Goal: Task Accomplishment & Management: Manage account settings

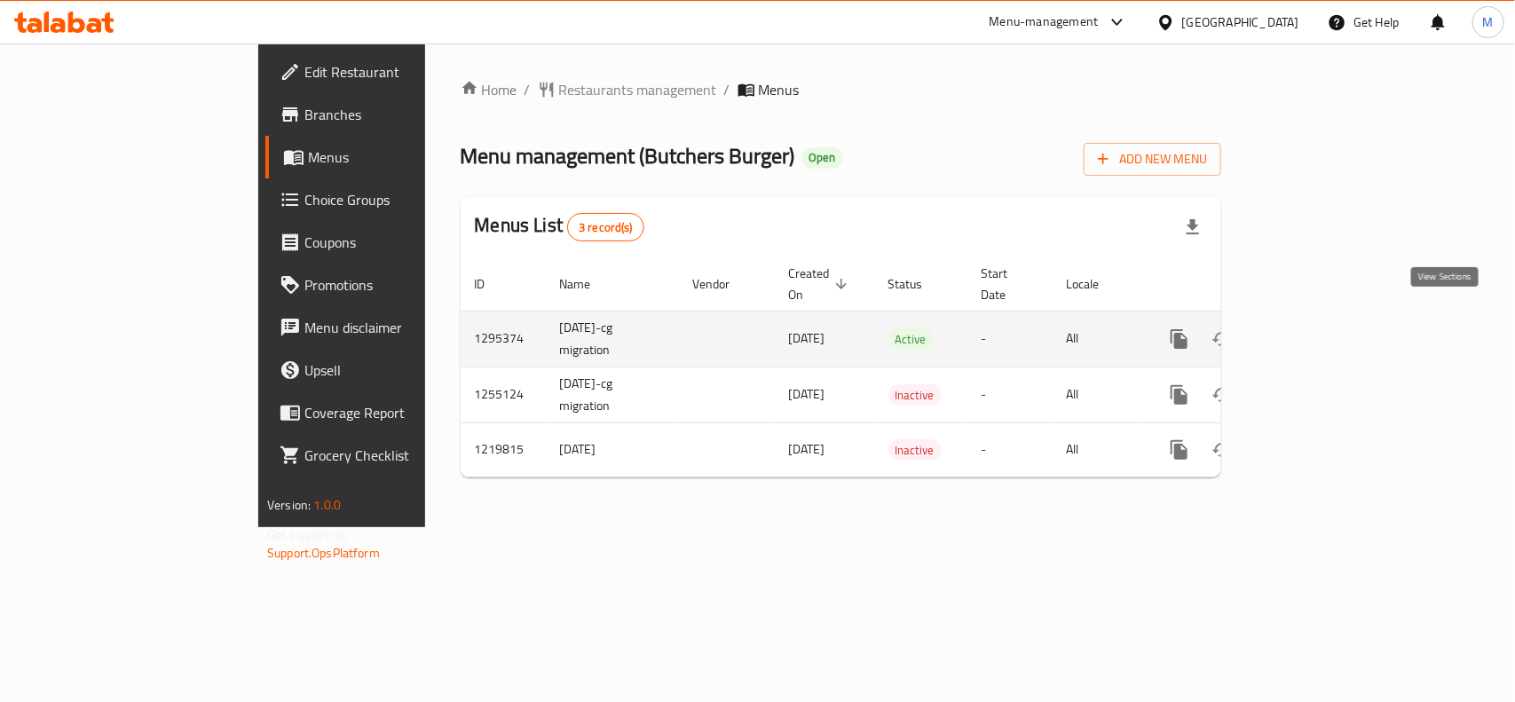
click at [1318, 328] on icon "enhanced table" at bounding box center [1307, 338] width 21 height 21
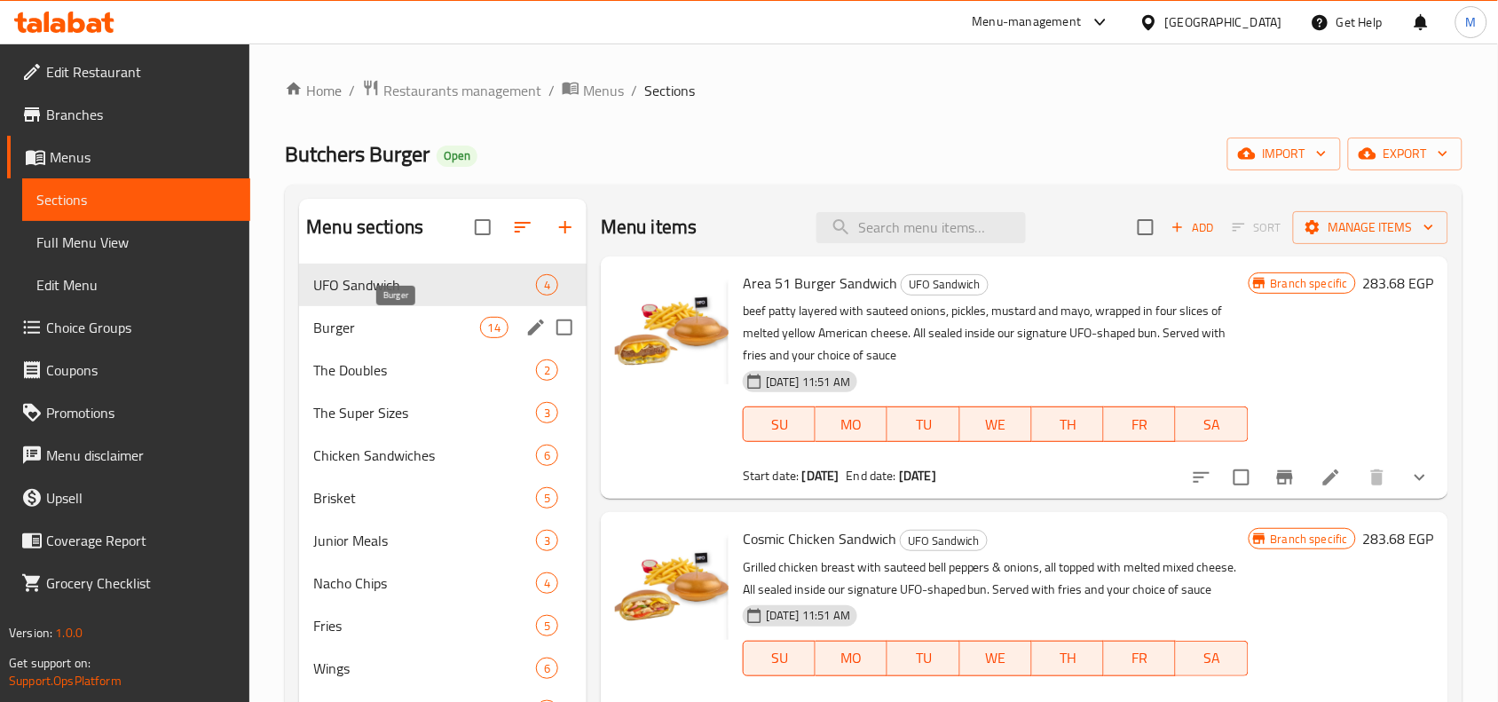
click at [390, 329] on span "Burger" at bounding box center [396, 327] width 166 height 21
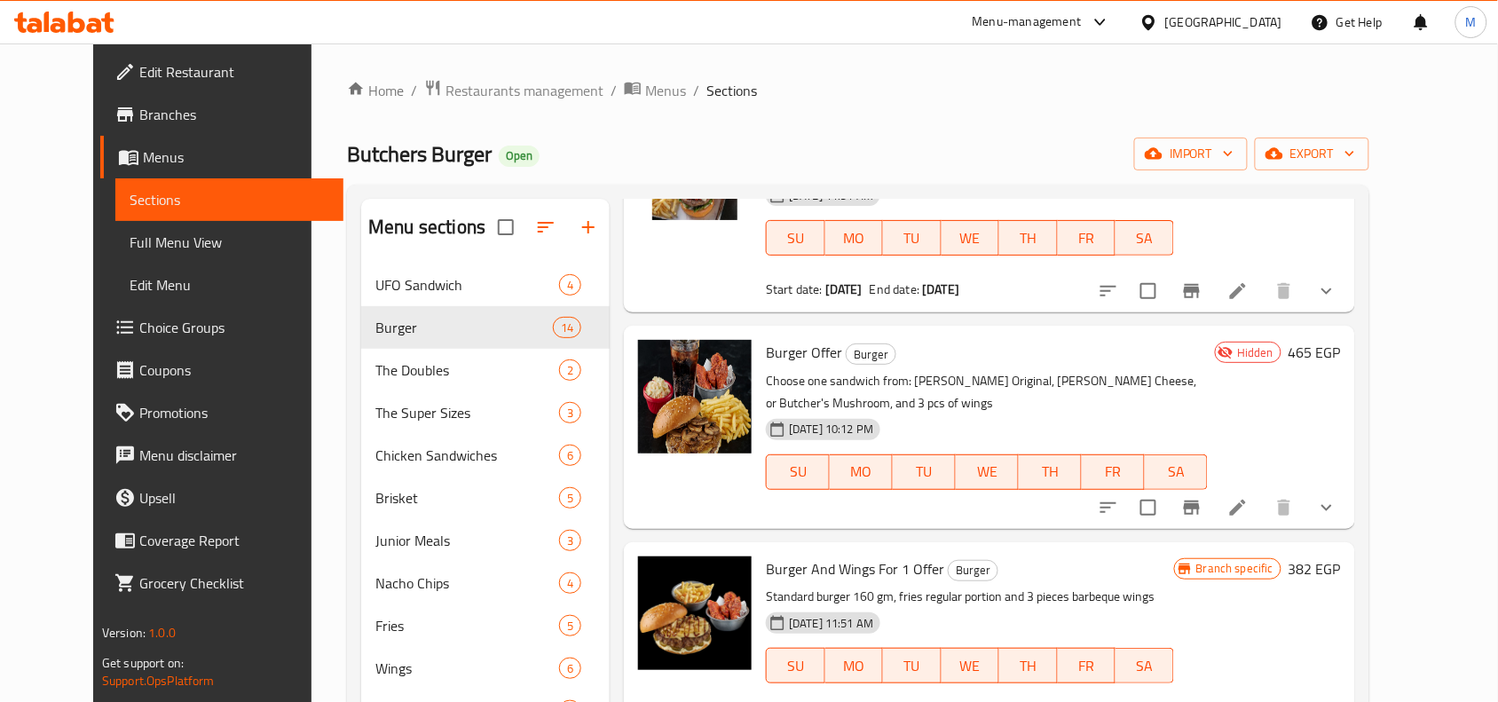
scroll to position [111, 0]
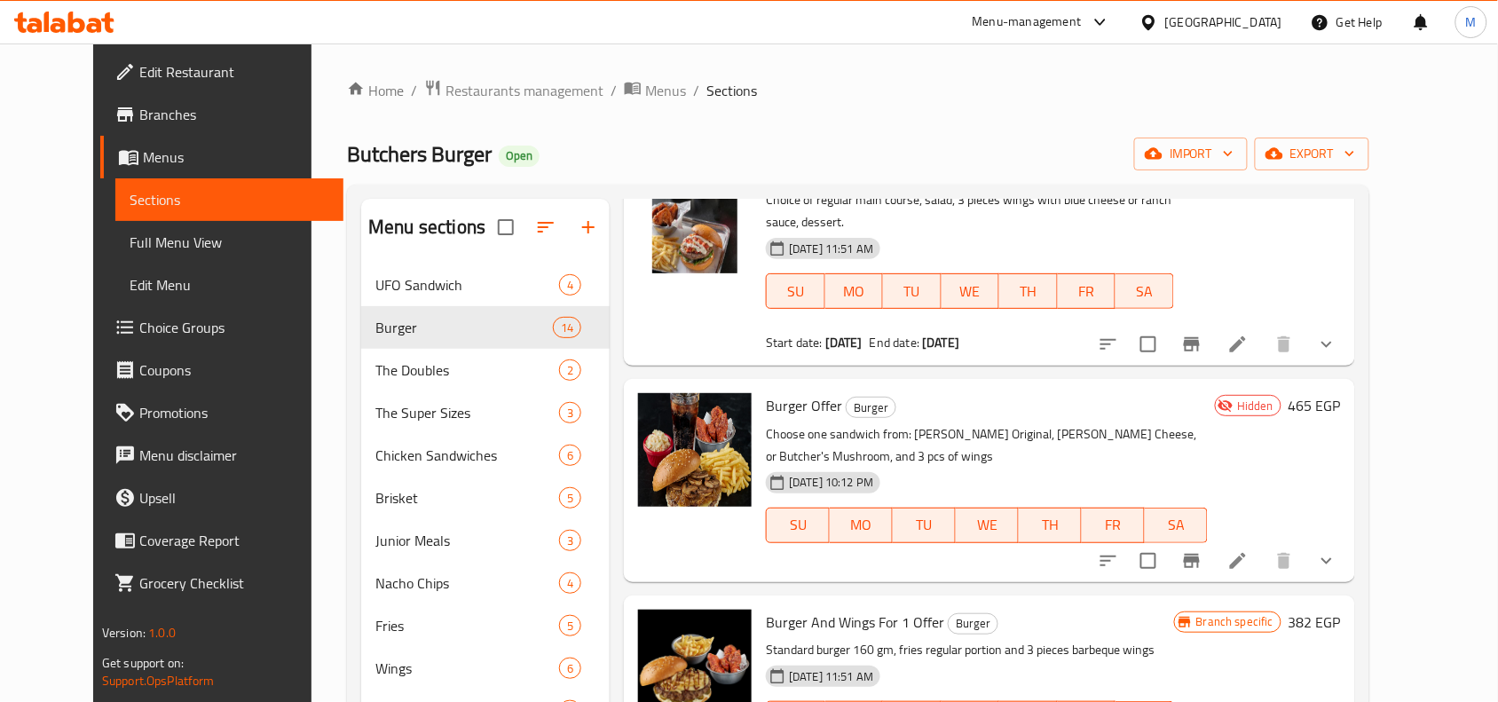
click at [1337, 550] on icon "show more" at bounding box center [1326, 560] width 21 height 21
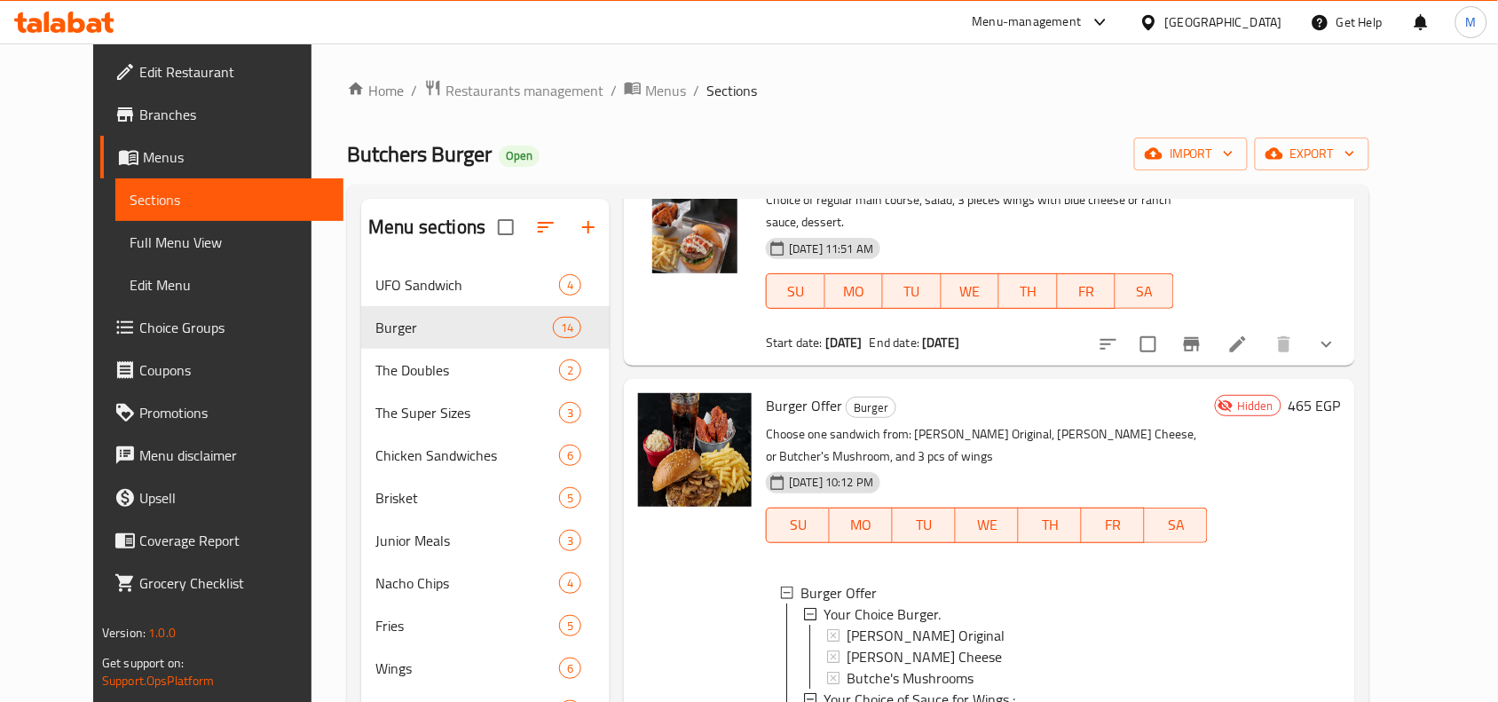
scroll to position [0, 0]
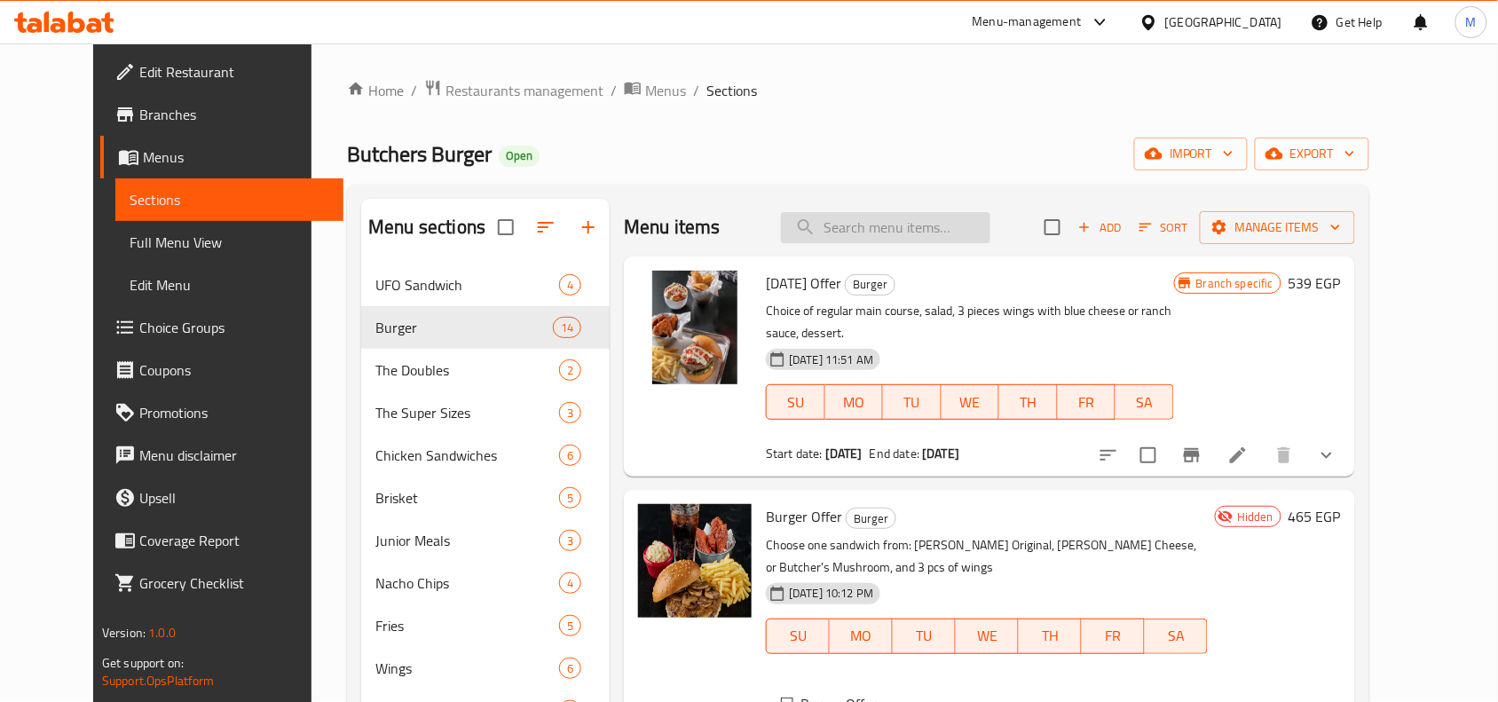
click at [915, 233] on input "search" at bounding box center [885, 227] width 209 height 31
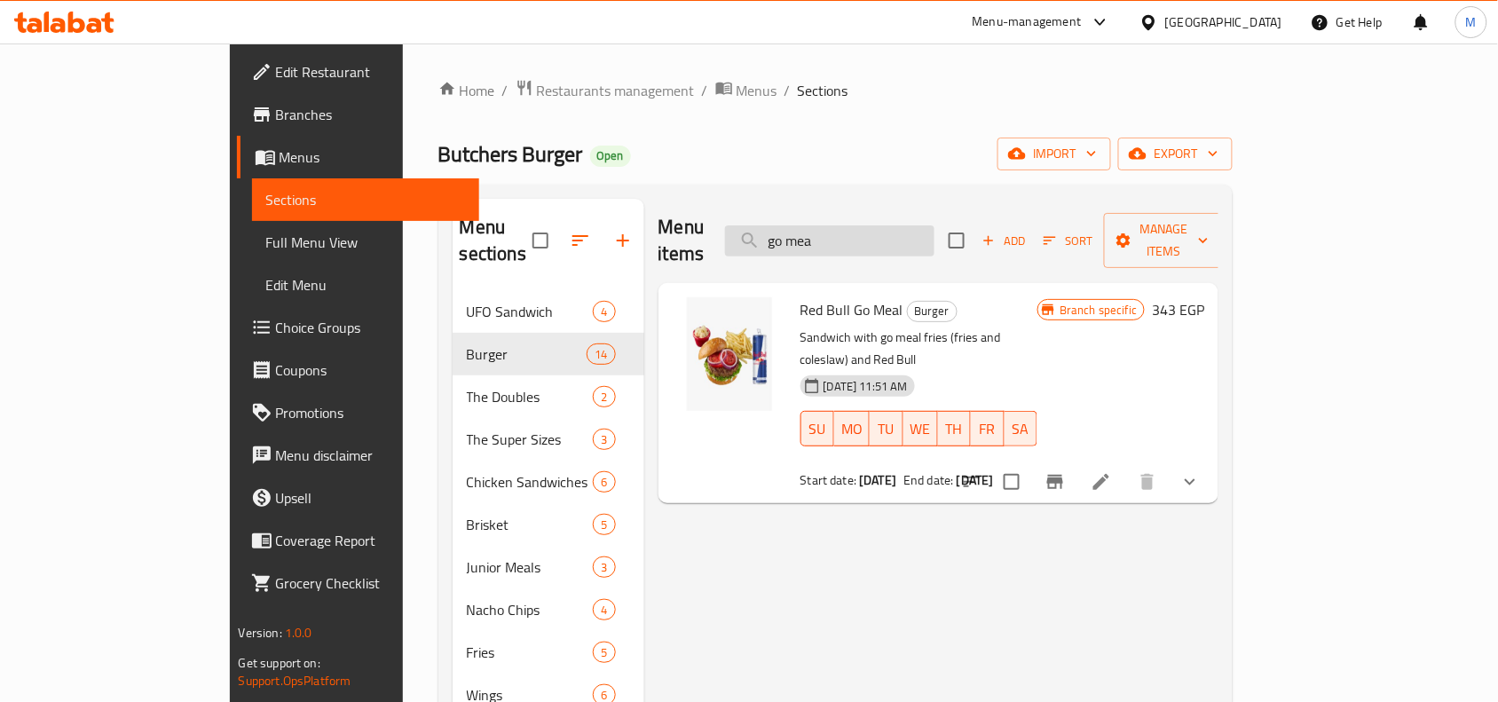
type input "go meal"
click at [906, 232] on input "go meal" at bounding box center [829, 240] width 209 height 31
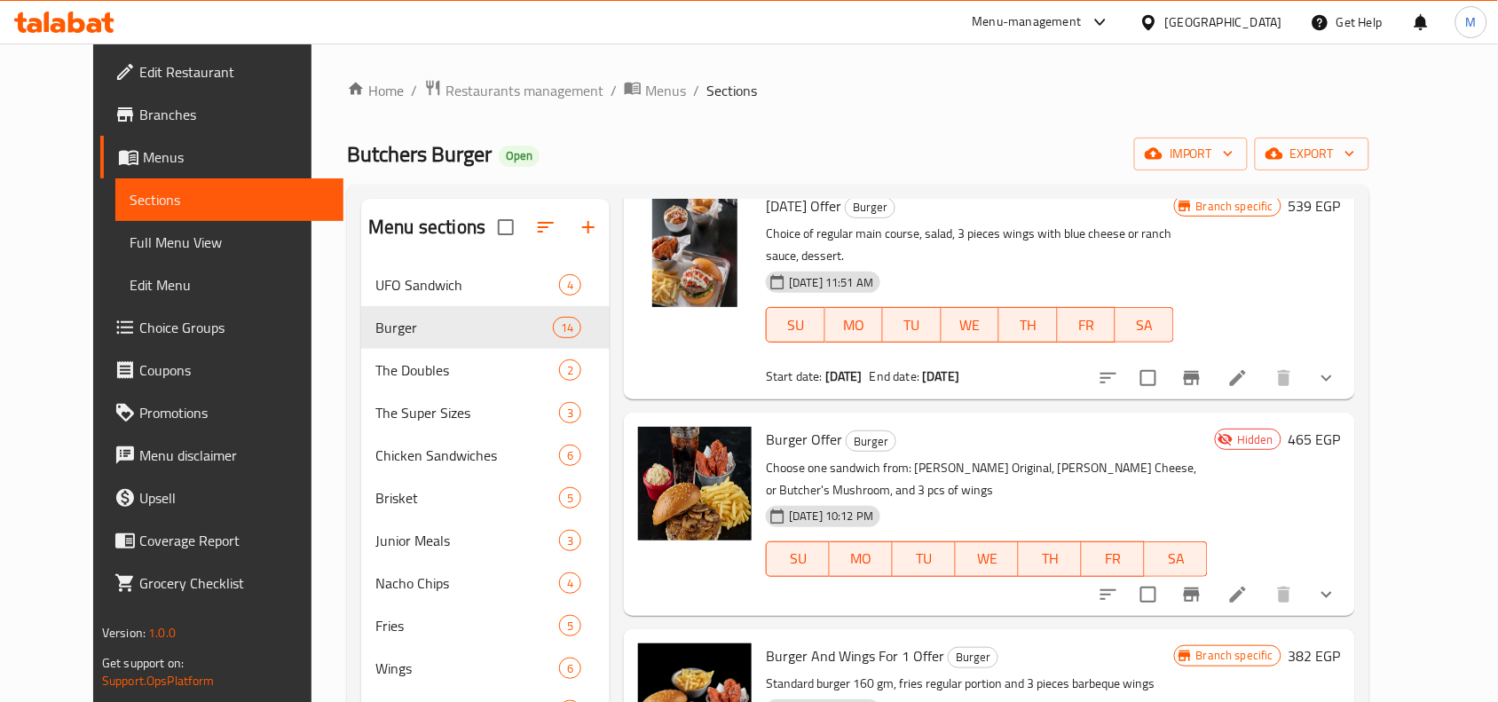
scroll to position [111, 0]
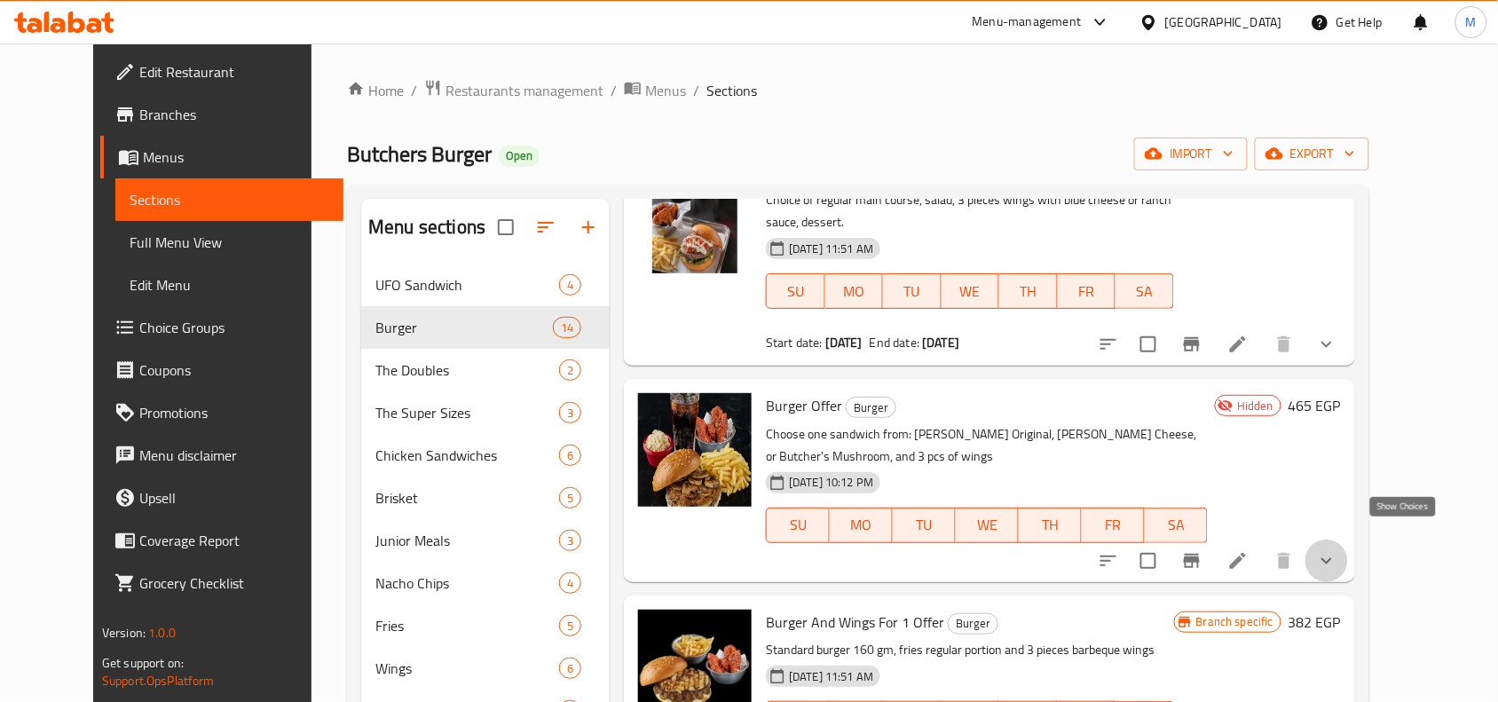
click at [1337, 550] on icon "show more" at bounding box center [1326, 560] width 21 height 21
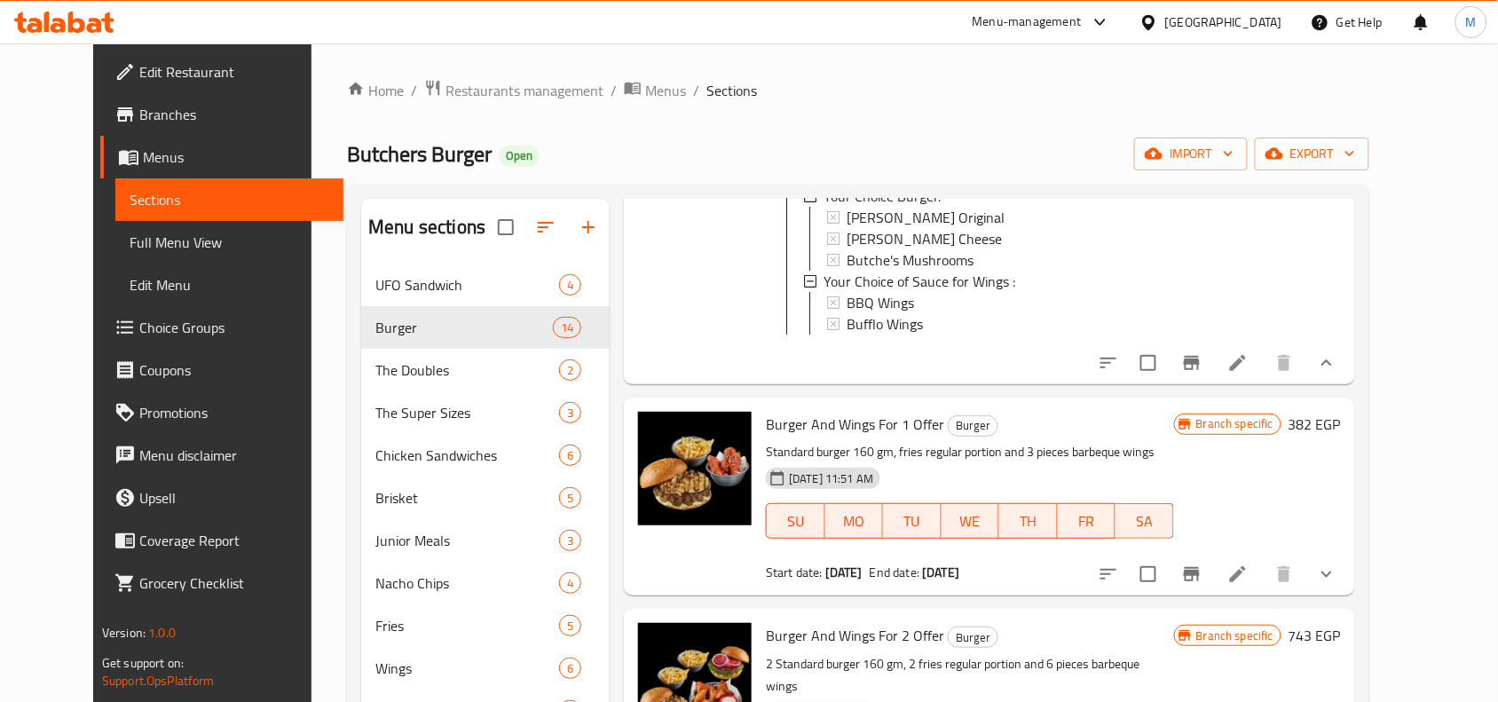
scroll to position [555, 0]
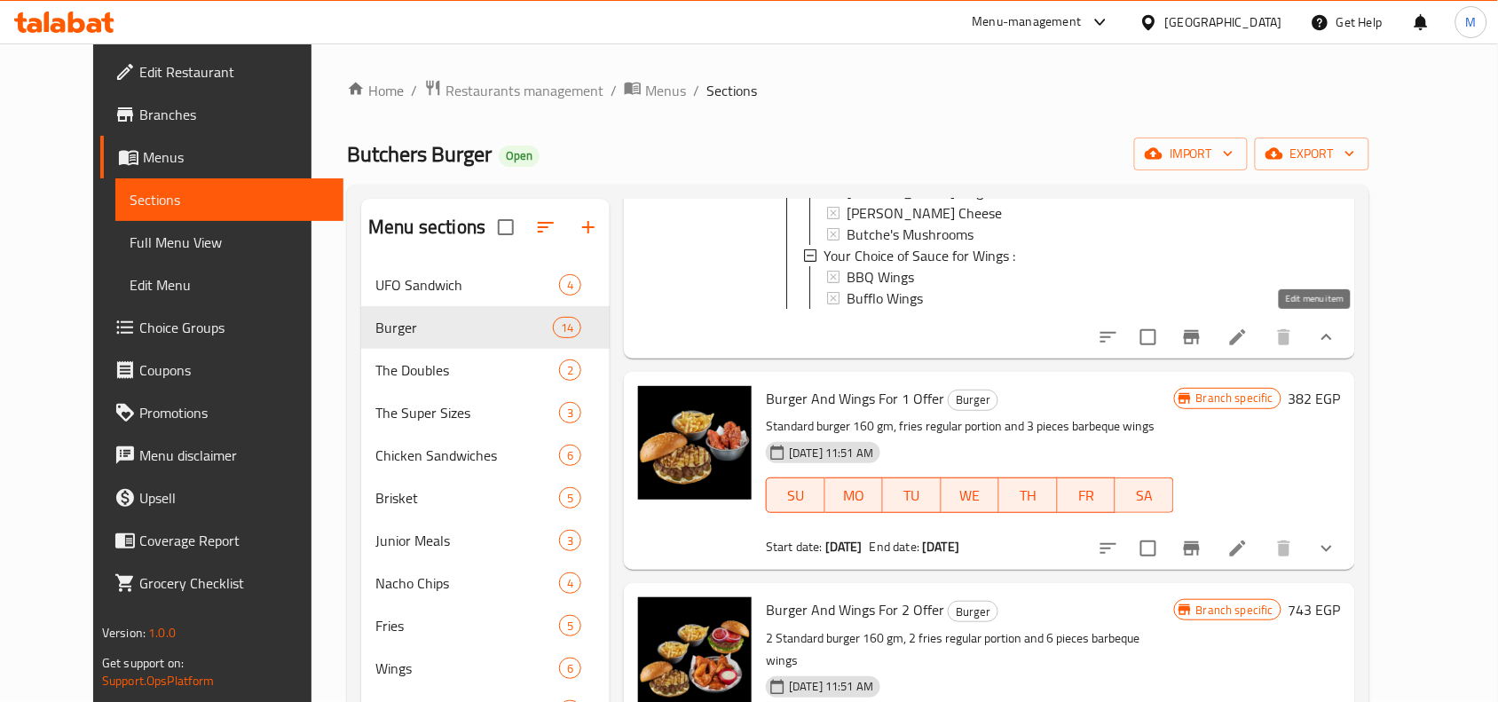
click at [1249, 328] on icon at bounding box center [1237, 337] width 21 height 21
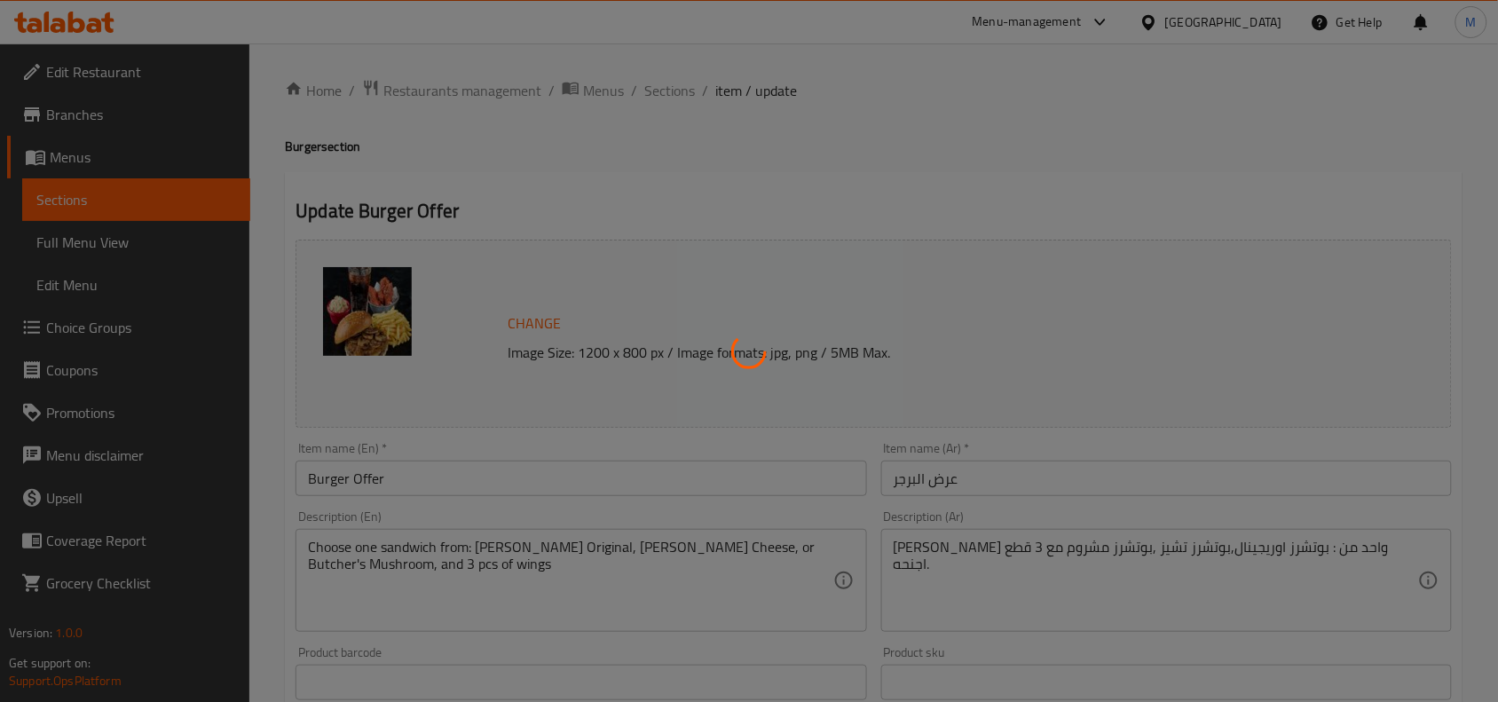
type input "اختيارك من البرجر."
type input "1"
type input "اختيارك من الصوص للاجنحة :"
type input "0"
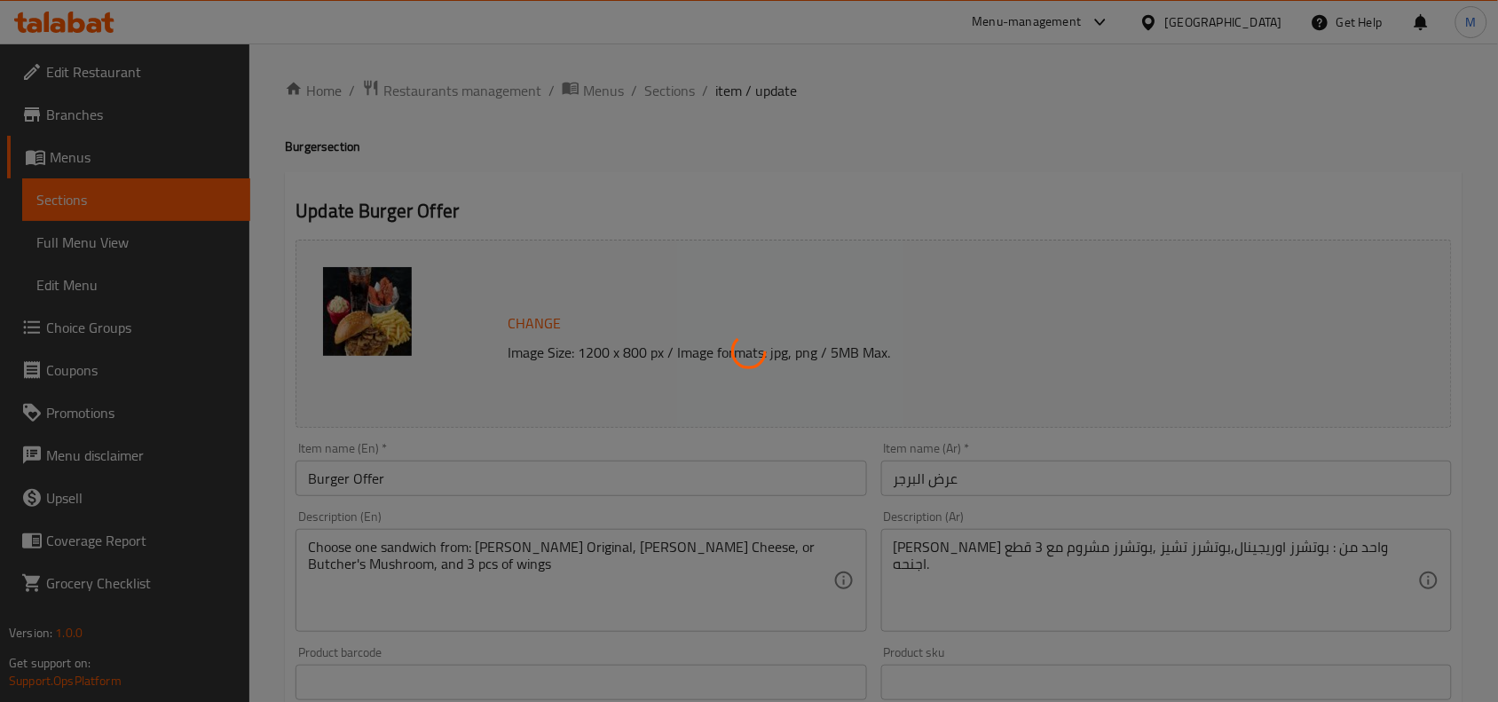
type input "0"
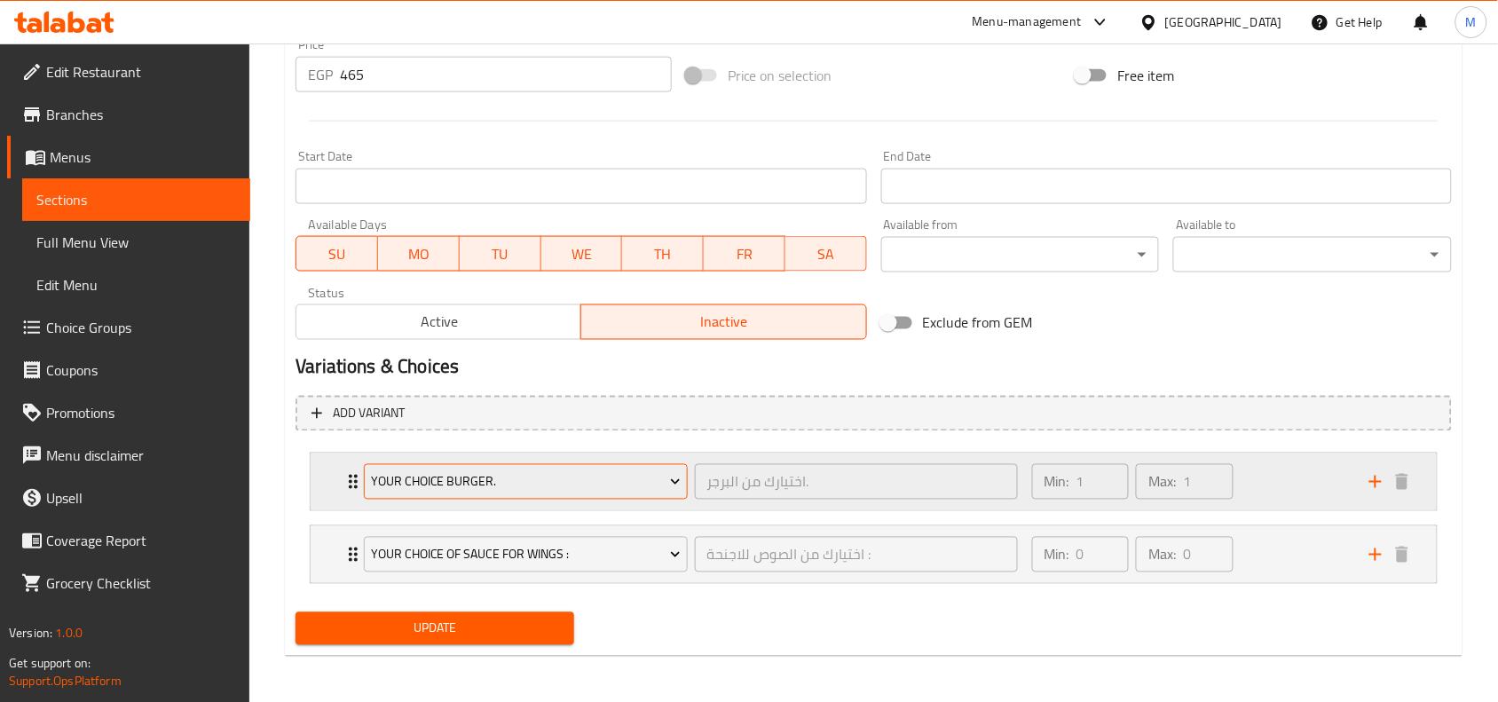
scroll to position [680, 0]
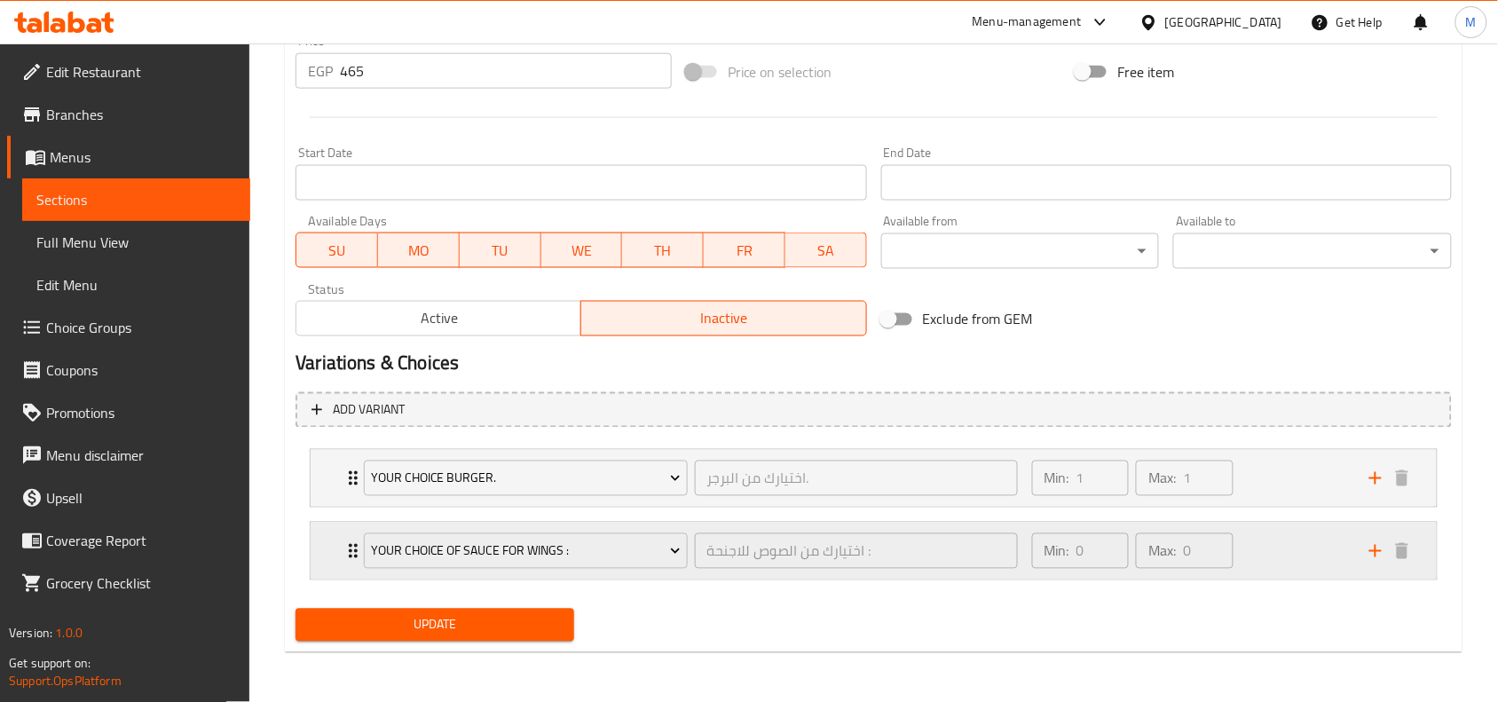
click at [334, 507] on div "Your Choice of Sauce for Wings : اختيارك من الصوص للاجنحة : ​ Min: 0 ​ Max: 0 ​" at bounding box center [874, 478] width 1126 height 57
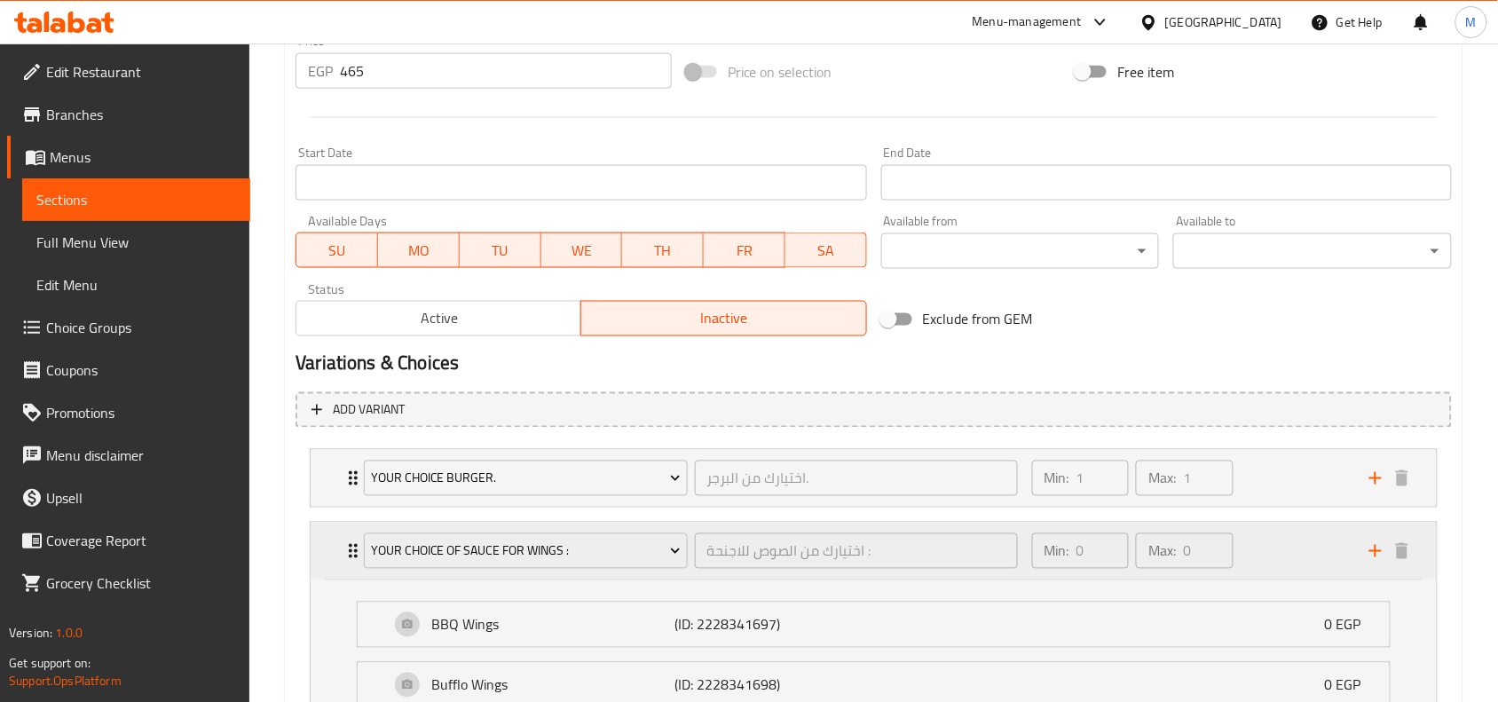
scroll to position [791, 0]
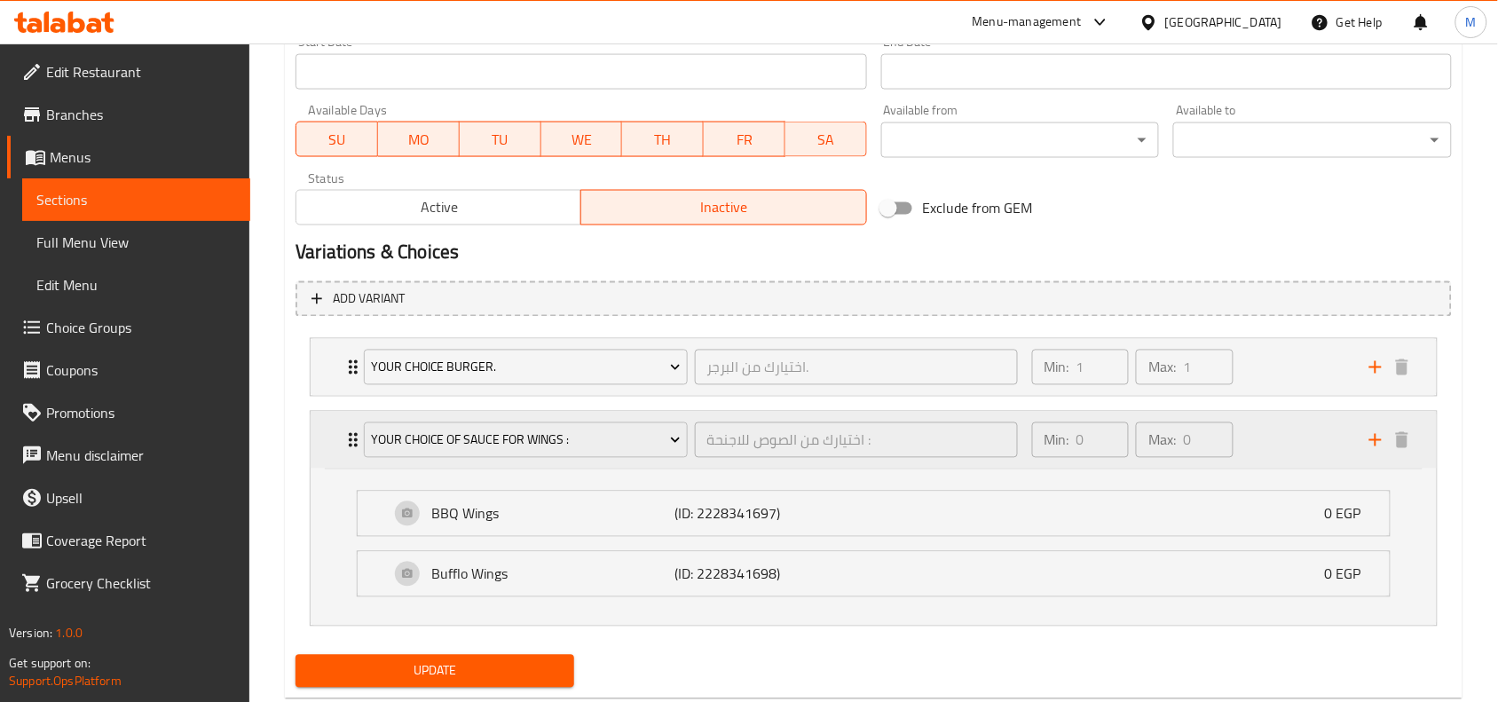
click at [351, 440] on icon "Expand" at bounding box center [353, 440] width 9 height 14
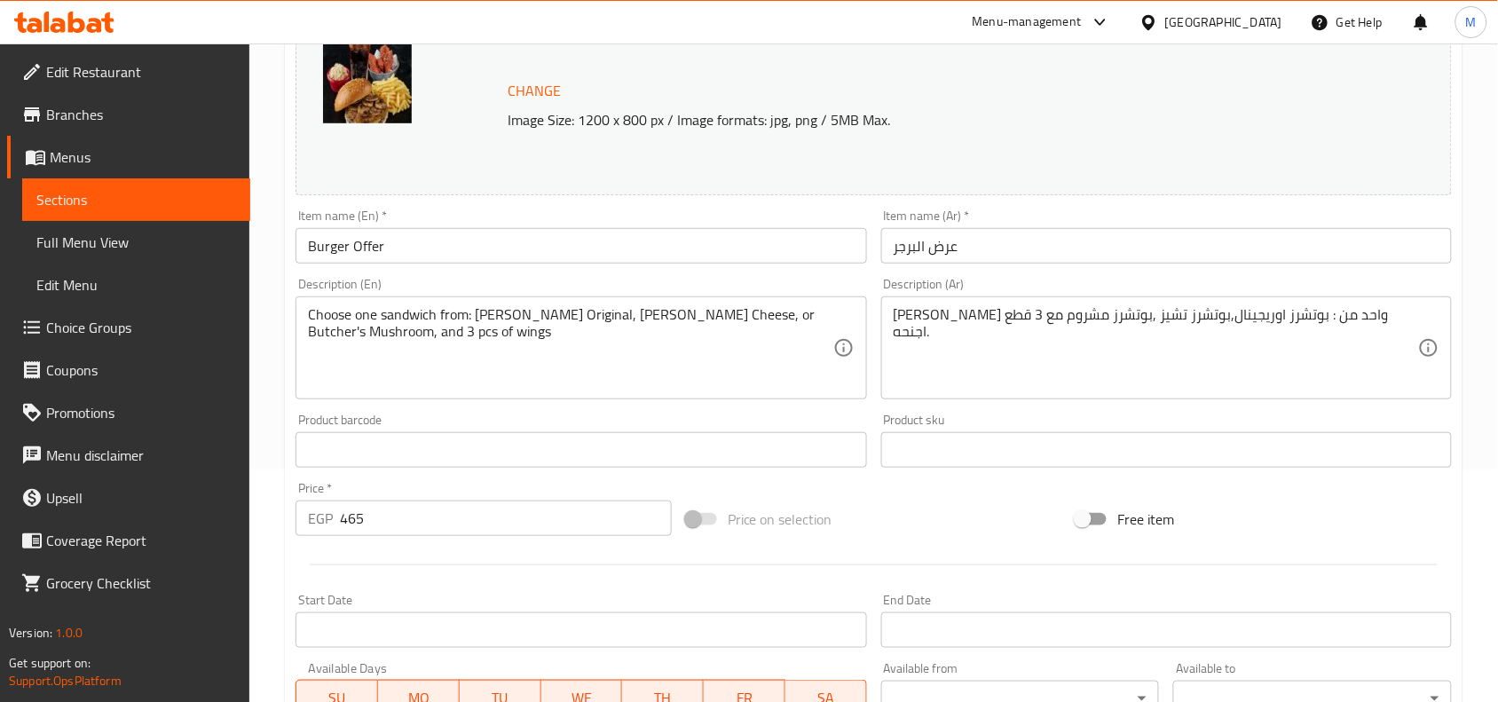
scroll to position [125, 0]
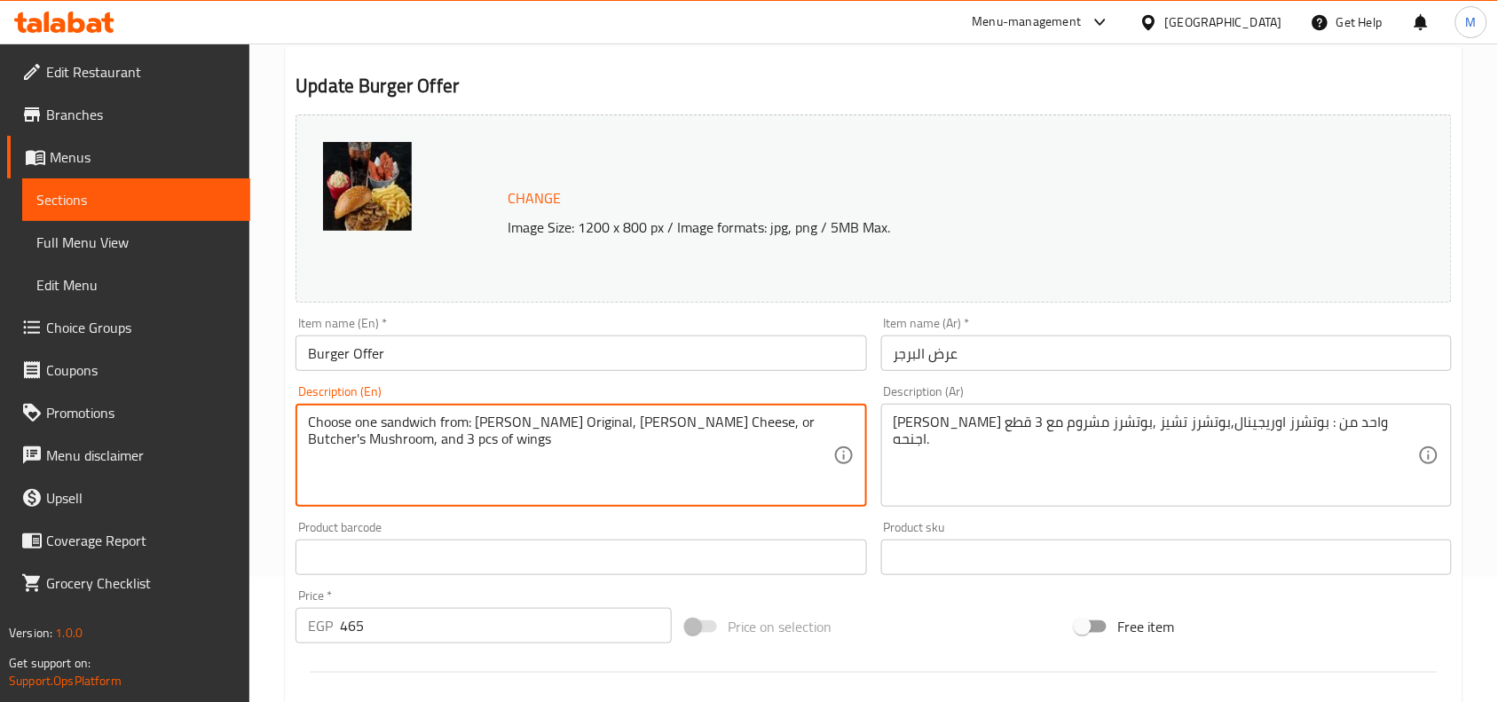
paste textarea "Go Meal (Fries & [PERSON_NAME])"
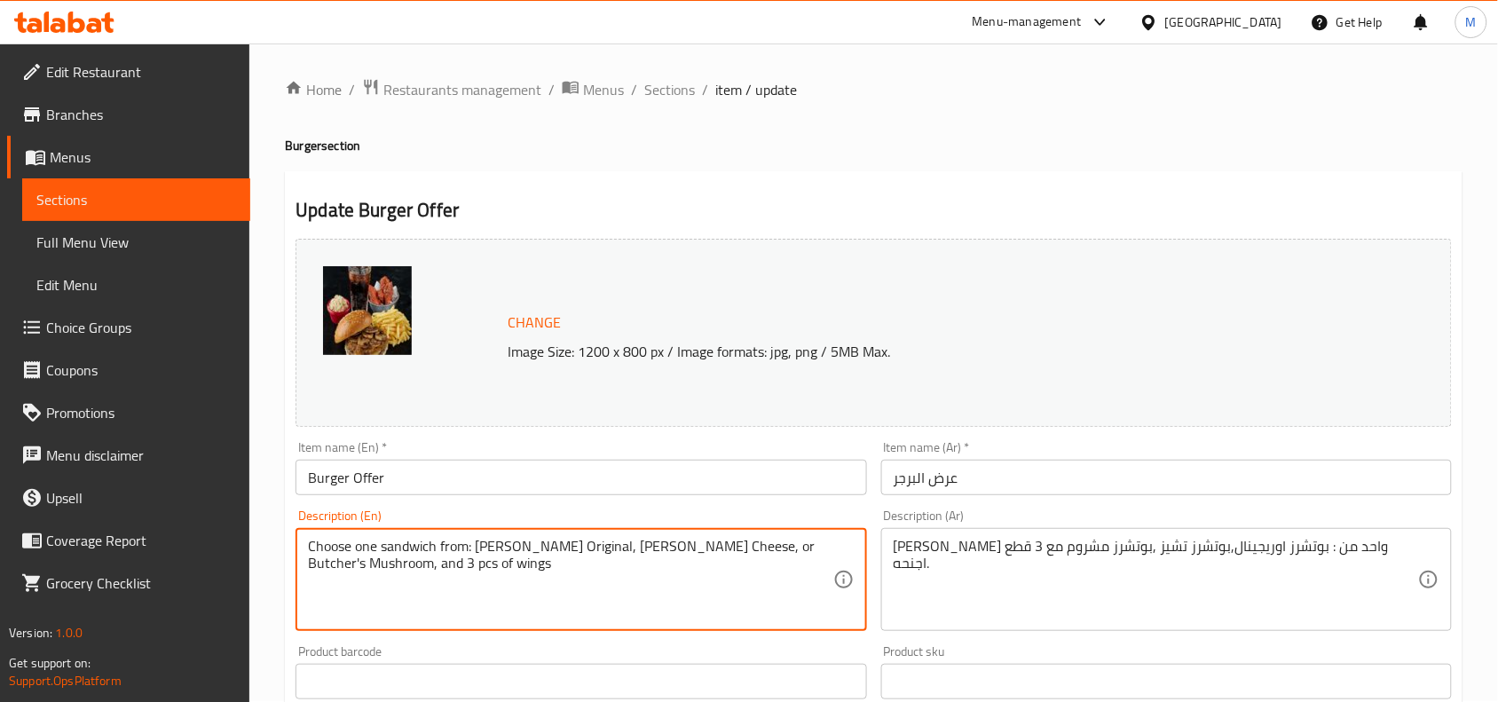
scroll to position [0, 0]
type textarea "Choose one sandwich from: [PERSON_NAME] Original, [PERSON_NAME] Cheese, or Butc…"
click at [657, 99] on span "Sections" at bounding box center [669, 90] width 51 height 21
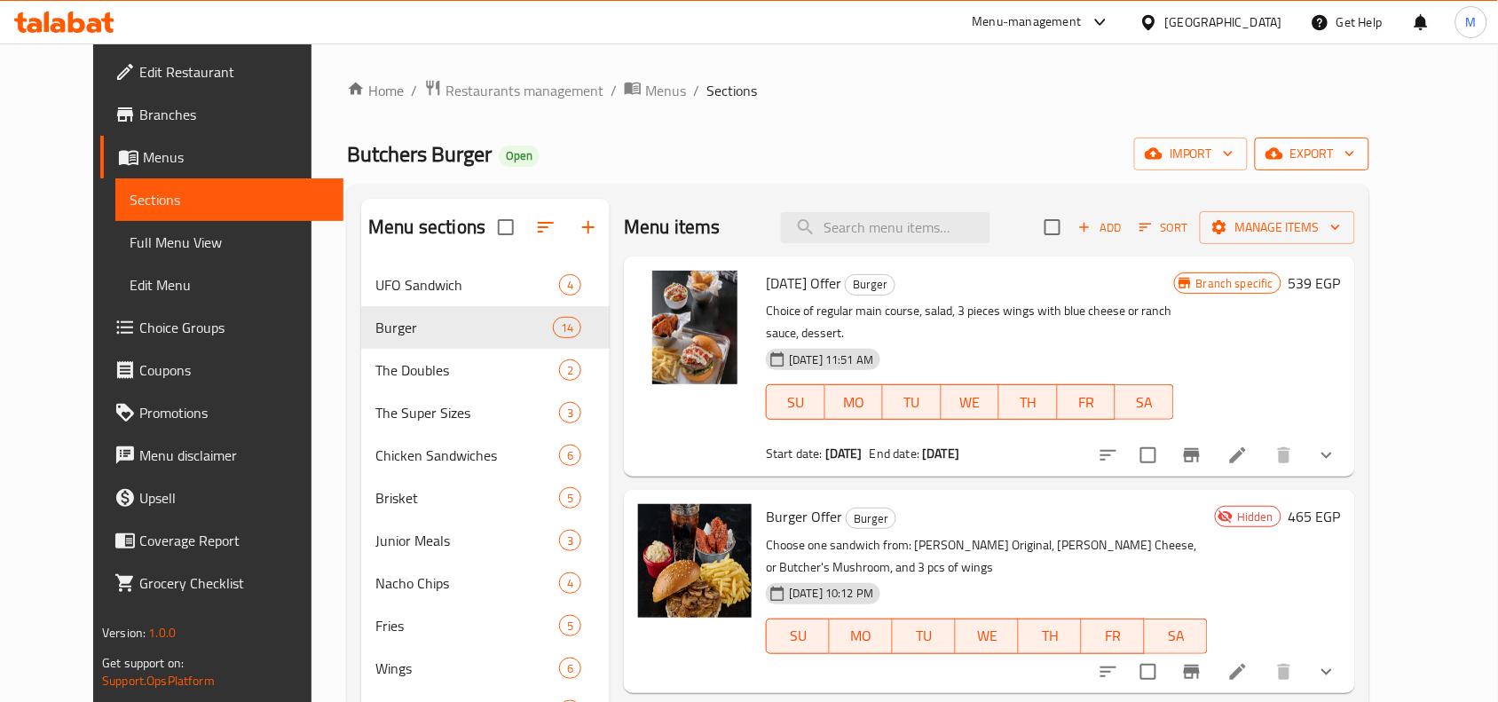
click at [1355, 154] on span "export" at bounding box center [1312, 154] width 86 height 22
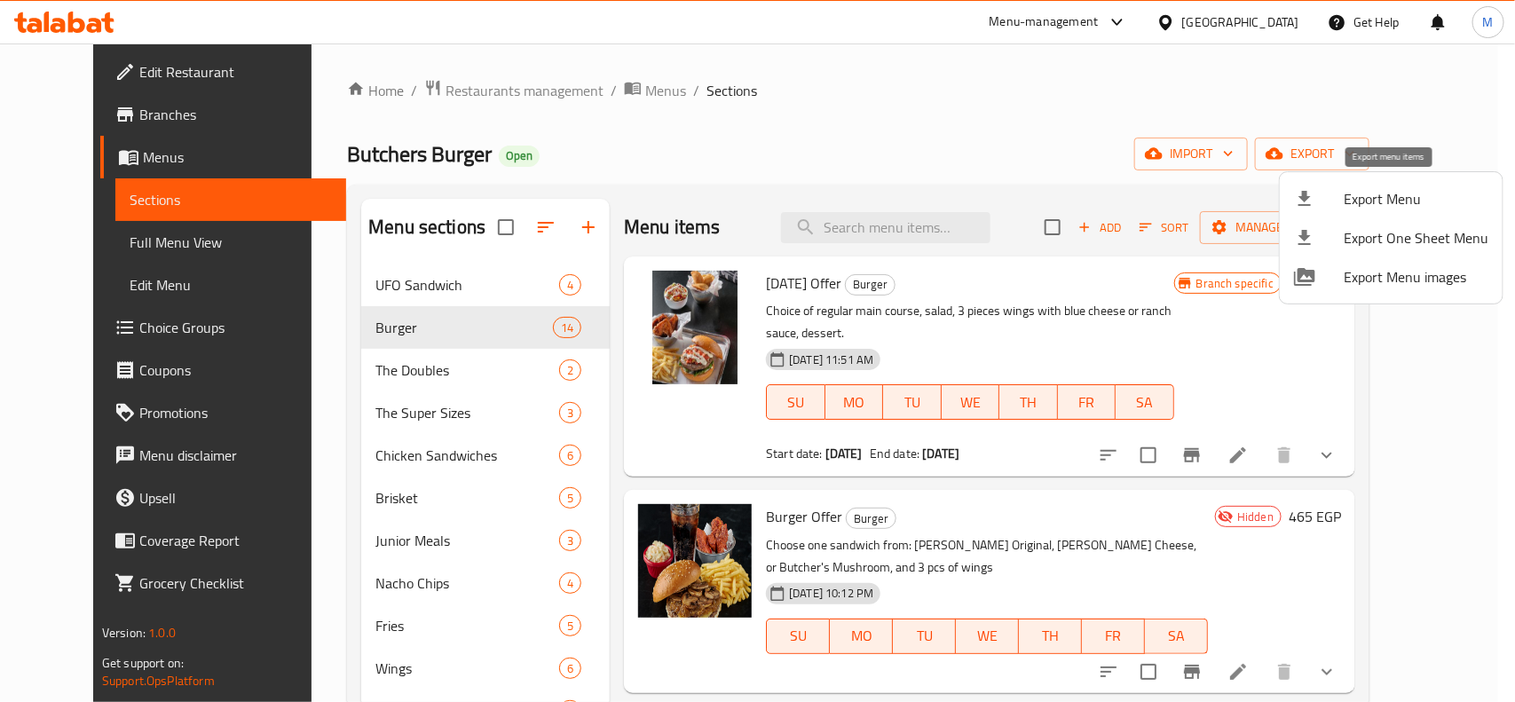
click at [1356, 202] on span "Export Menu" at bounding box center [1416, 198] width 145 height 21
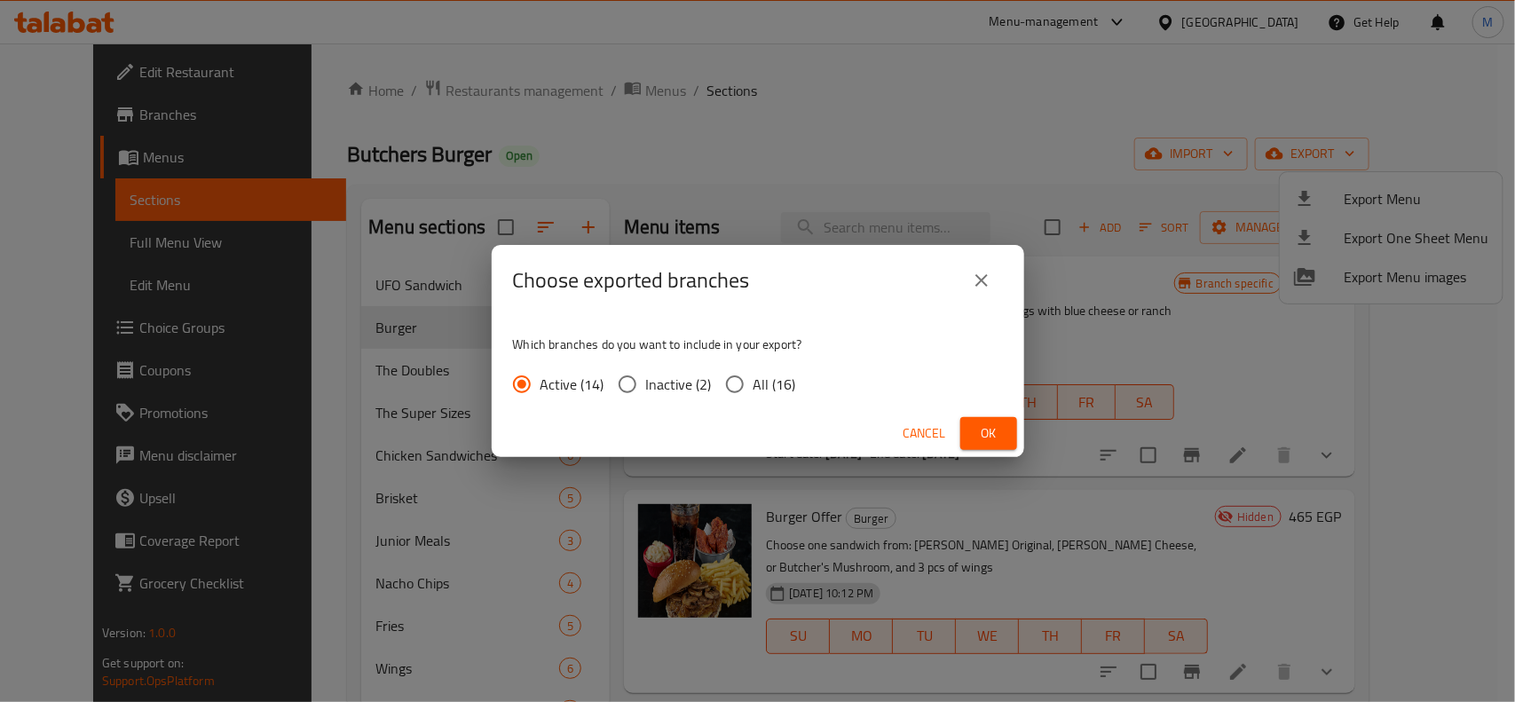
click at [730, 388] on input "All (16)" at bounding box center [734, 384] width 37 height 37
radio input "true"
click at [985, 430] on span "Ok" at bounding box center [988, 433] width 28 height 22
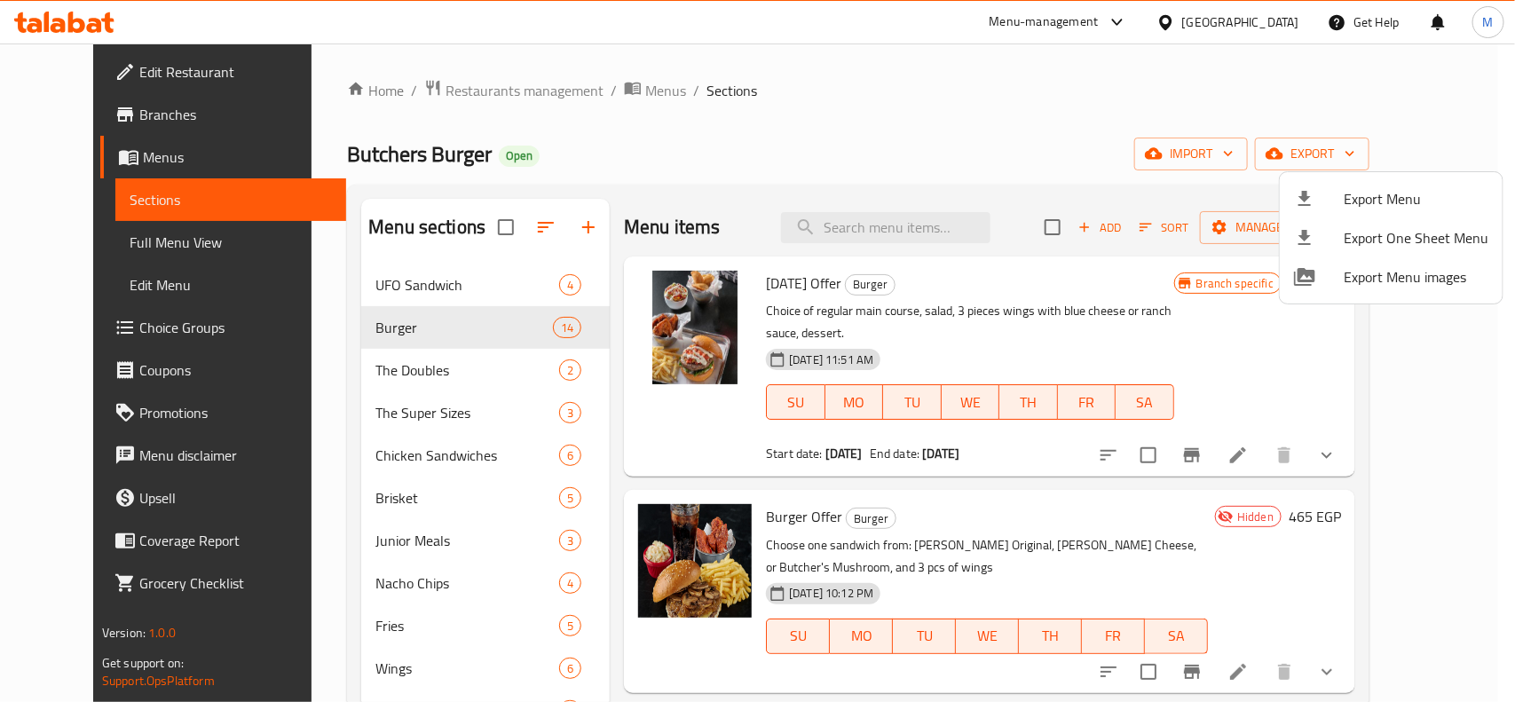
click at [933, 145] on div at bounding box center [757, 351] width 1515 height 702
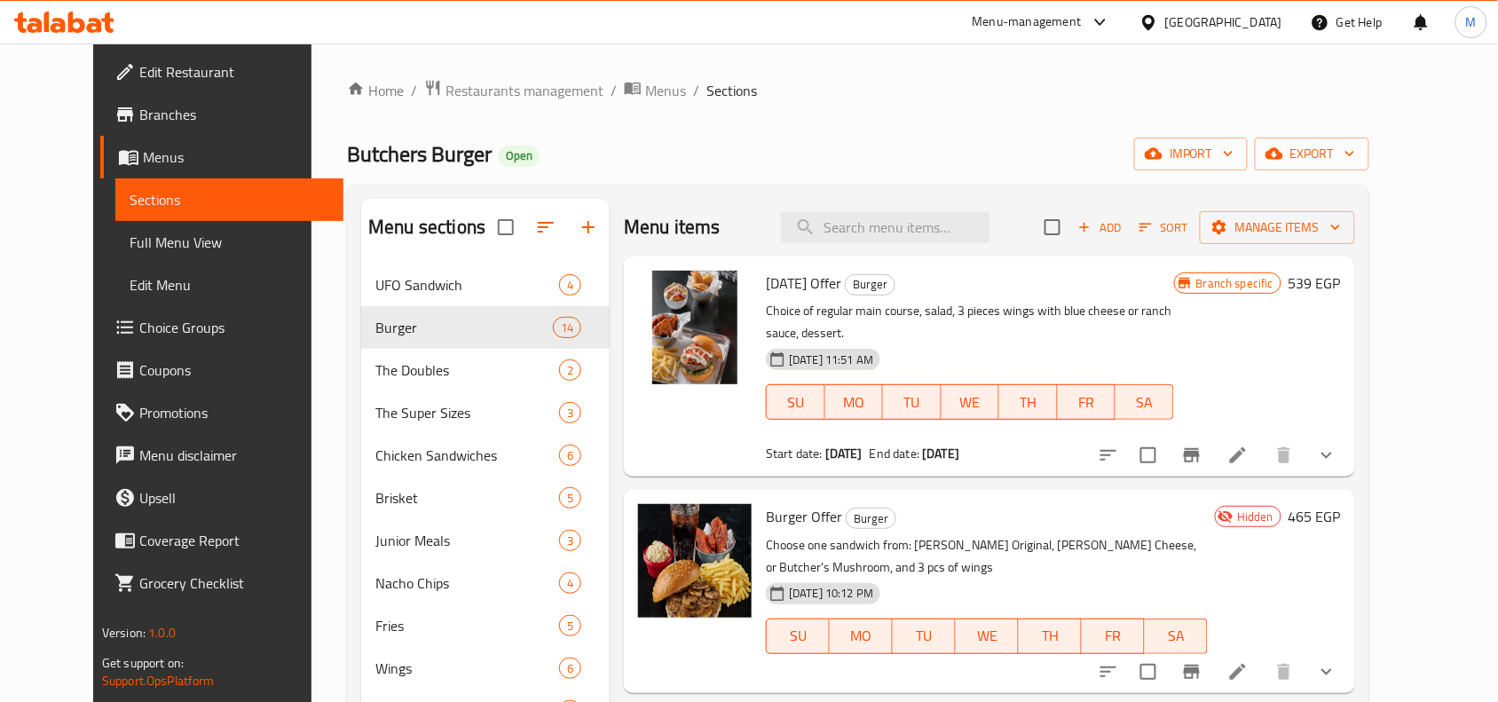
click at [933, 145] on div "Butchers Burger Open import export" at bounding box center [858, 154] width 1022 height 33
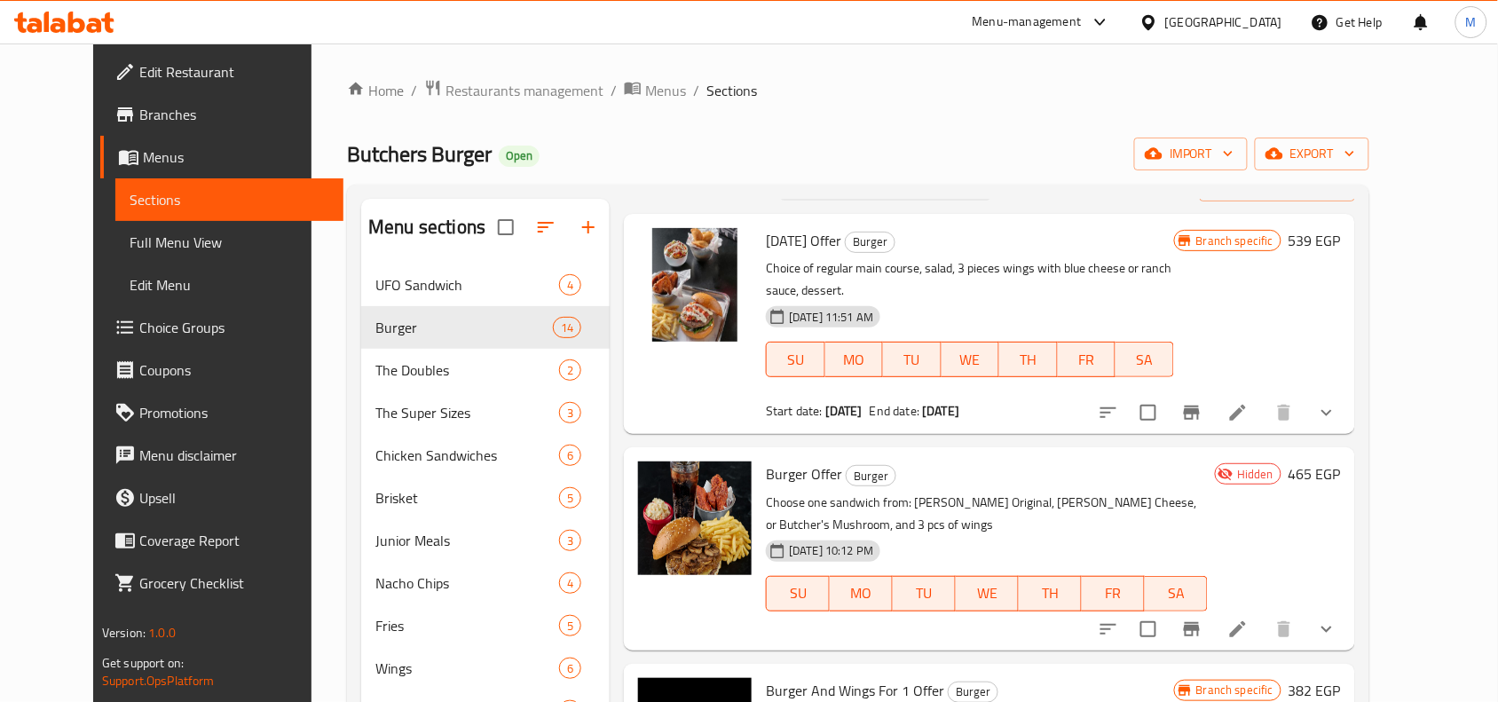
scroll to position [111, 0]
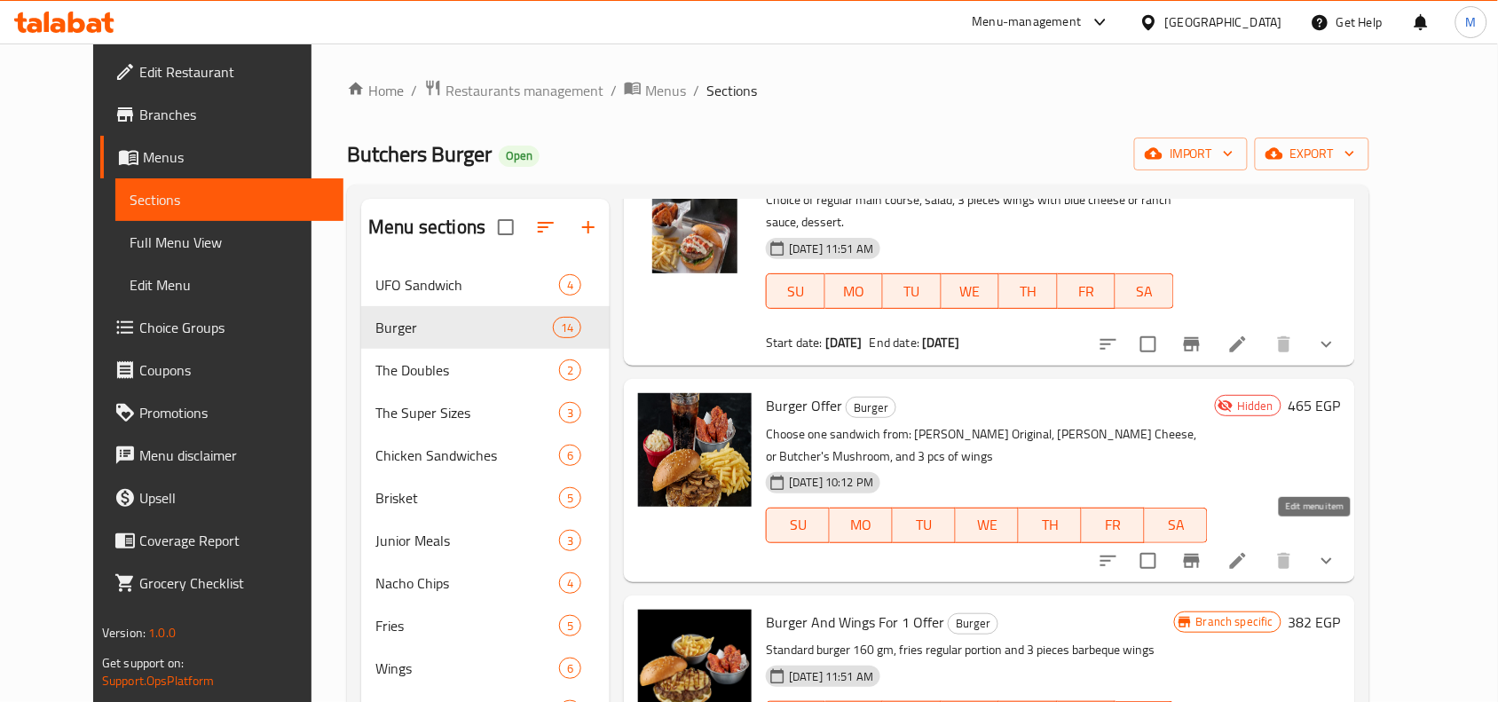
click at [1249, 550] on icon at bounding box center [1237, 560] width 21 height 21
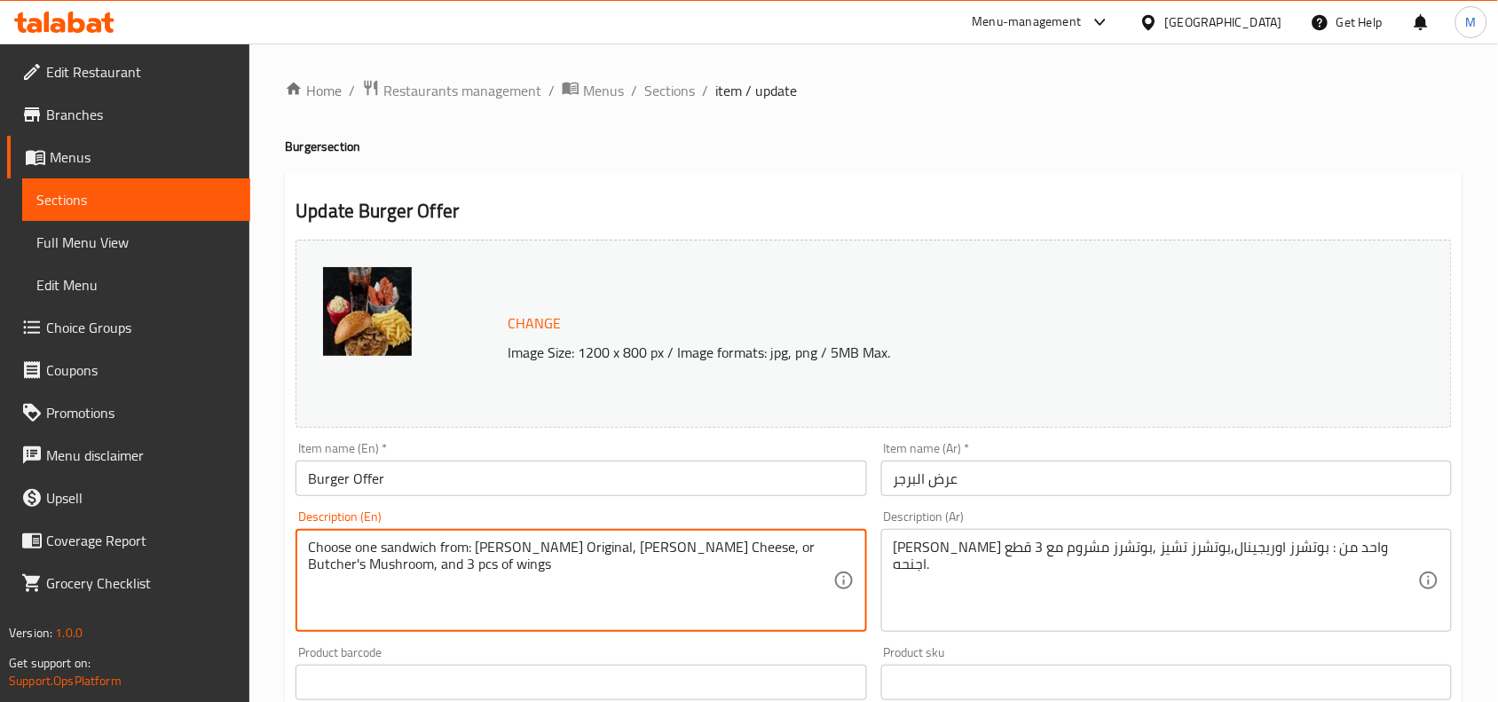
paste textarea "Go Meal (Fries & [PERSON_NAME])"
click at [578, 541] on textarea "Choose one sandwich from: [PERSON_NAME] Original, [PERSON_NAME] Cheese, or Butc…" at bounding box center [570, 581] width 524 height 84
click at [572, 550] on textarea "Choose one sandwich from: butcher's original, butcher's cheese, or butcher's mu…" at bounding box center [570, 581] width 524 height 84
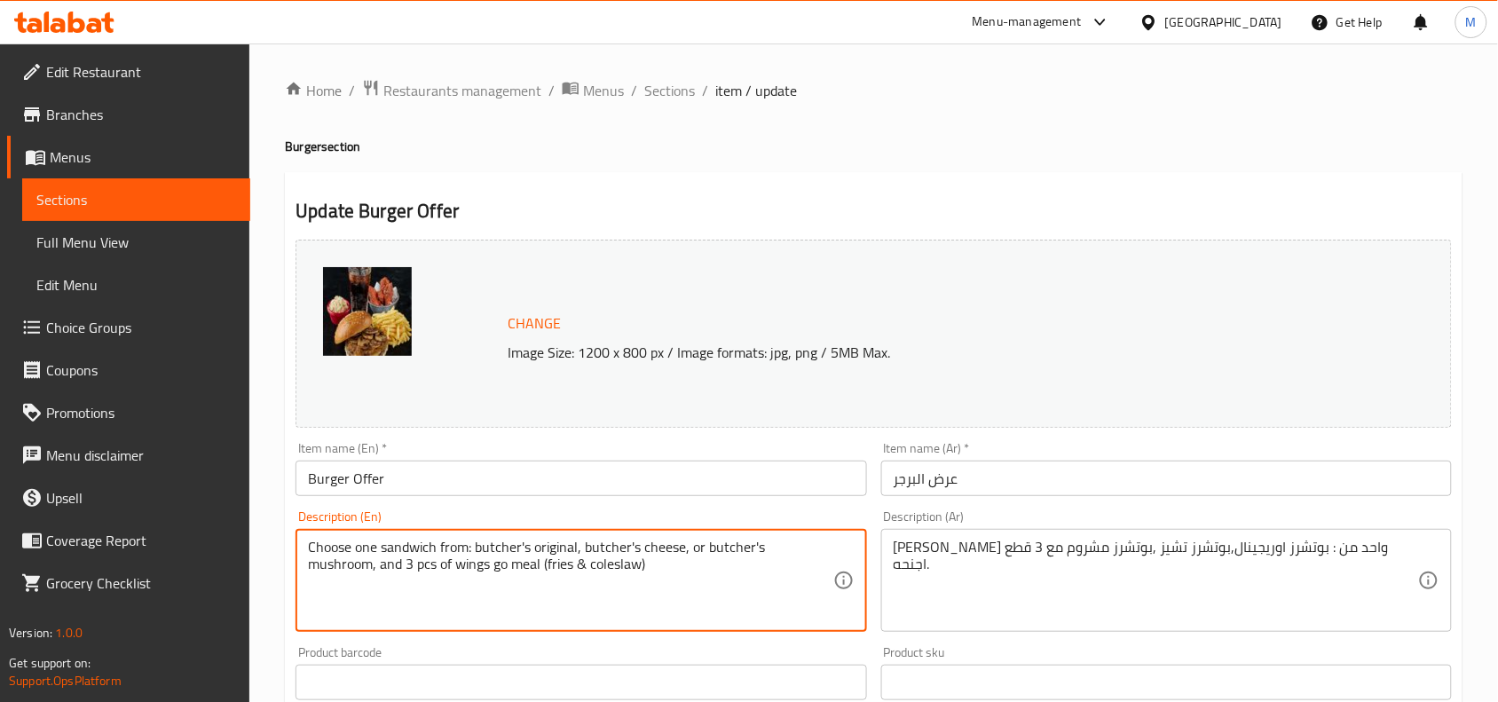
click at [498, 548] on textarea "Choose one sandwich from: butcher's original, butcher's cheese, or butcher's mu…" at bounding box center [570, 581] width 524 height 84
type textarea "Choose one sandwich from: butcher's original, butcher's cheese, or butcher's mu…"
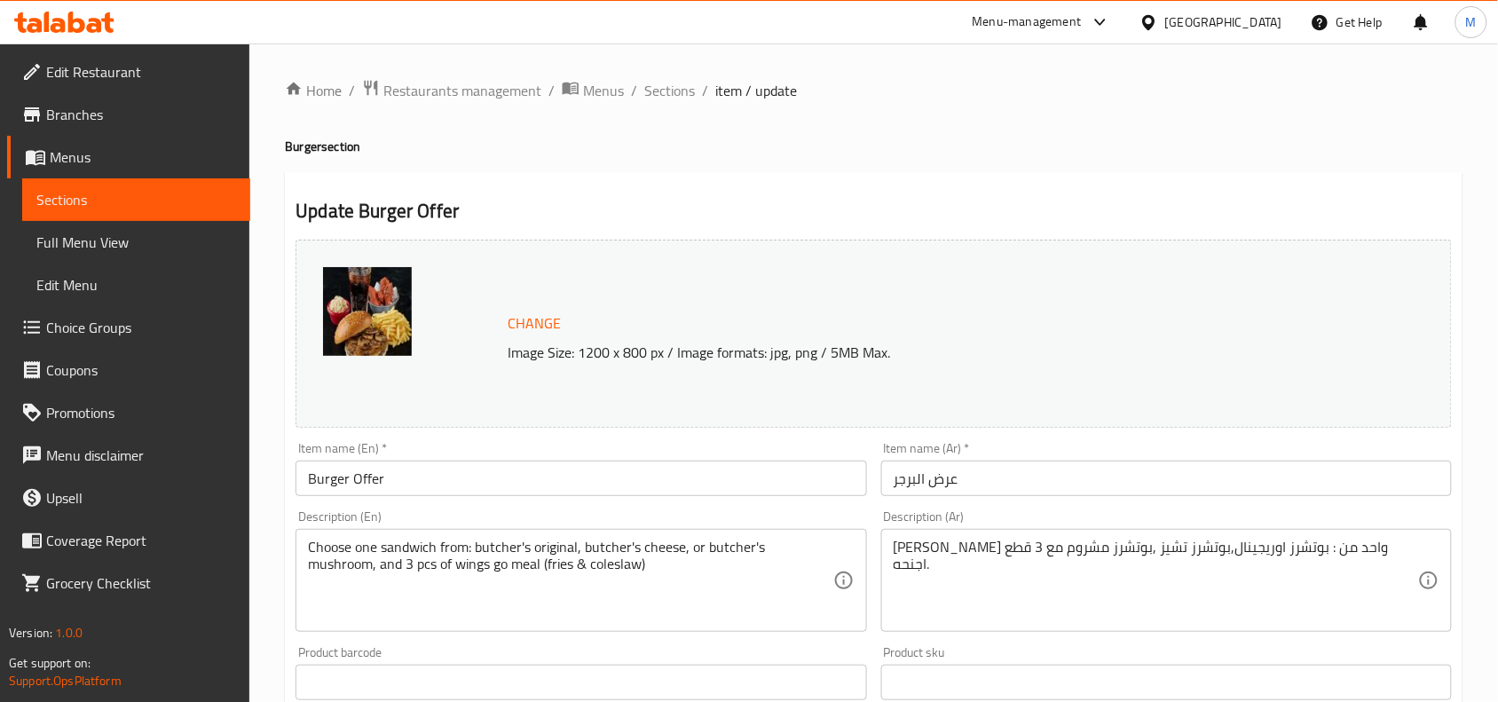
click at [884, 547] on div "[PERSON_NAME] واحد من : بوتشرز اوريجينال,بوتشرز تشيز ,بوتشرز مشروم مع 3 قطع اجن…" at bounding box center [1166, 580] width 571 height 103
click at [894, 542] on textarea "[PERSON_NAME] واحد من : بوتشرز اوريجينال,بوتشرز تشيز ,بوتشرز مشروم مع 3 قطع اجن…" at bounding box center [1156, 581] width 524 height 84
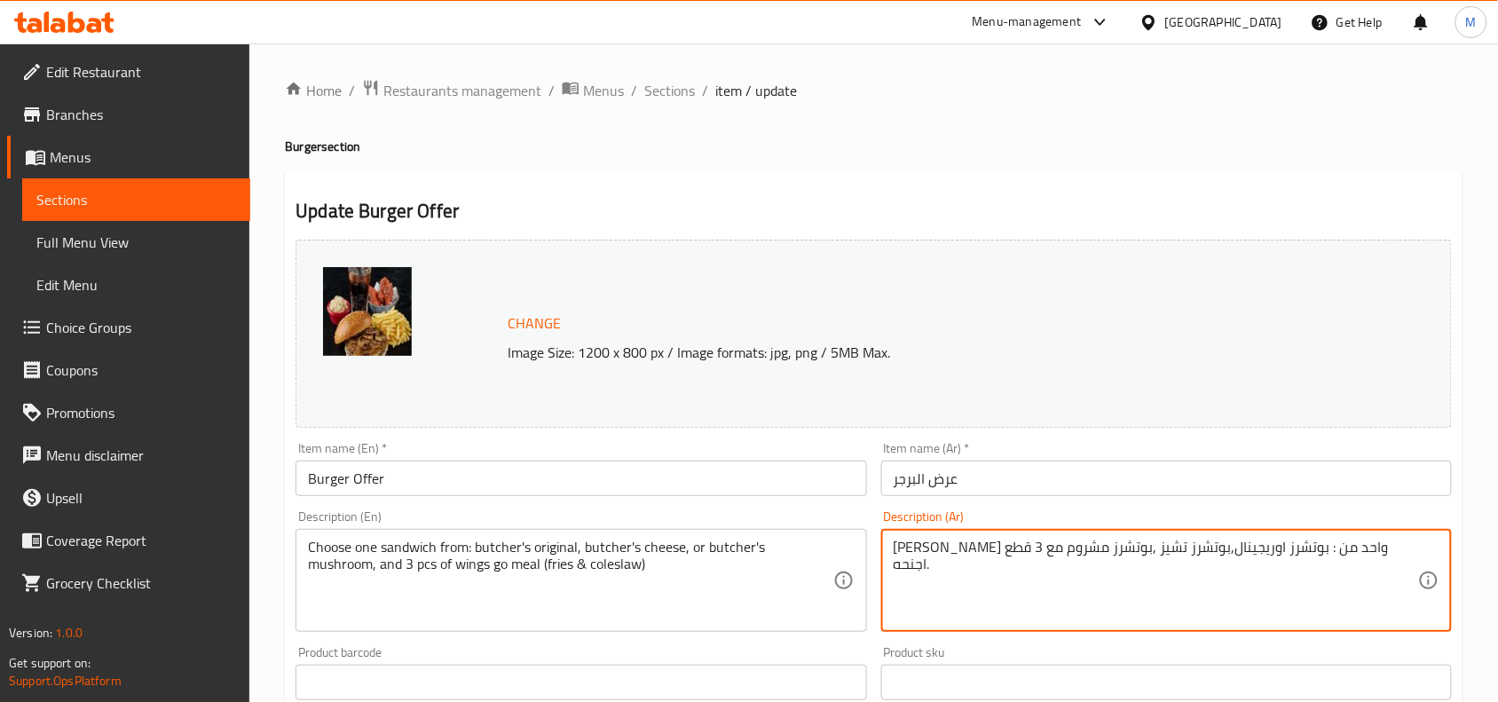
paste textarea "(بطاطس مقلية وسلطة كول سلو)"
click at [911, 543] on textarea "[PERSON_NAME] واحد من : بوتشرز اوريجينال,بوتشرز تشيز ,بوتشرز مشروم مع 3 قطع اجن…" at bounding box center [1156, 581] width 524 height 84
paste textarea "(بطاطس مقلية وسلطة كول سلو)"
click at [1422, 559] on div "[PERSON_NAME] واحد من : بوتشرز اوريجينال,بوتشرز تشيز ,بوتشرز مشروم مع 3 قطع اجن…" at bounding box center [1166, 580] width 571 height 103
click at [898, 552] on textarea "[PERSON_NAME] واحد من : بوتشرز اوريجينال,بوتشرز تشيز ,بوتشرز مشروم مع 3 قطع اجن…" at bounding box center [1156, 581] width 524 height 84
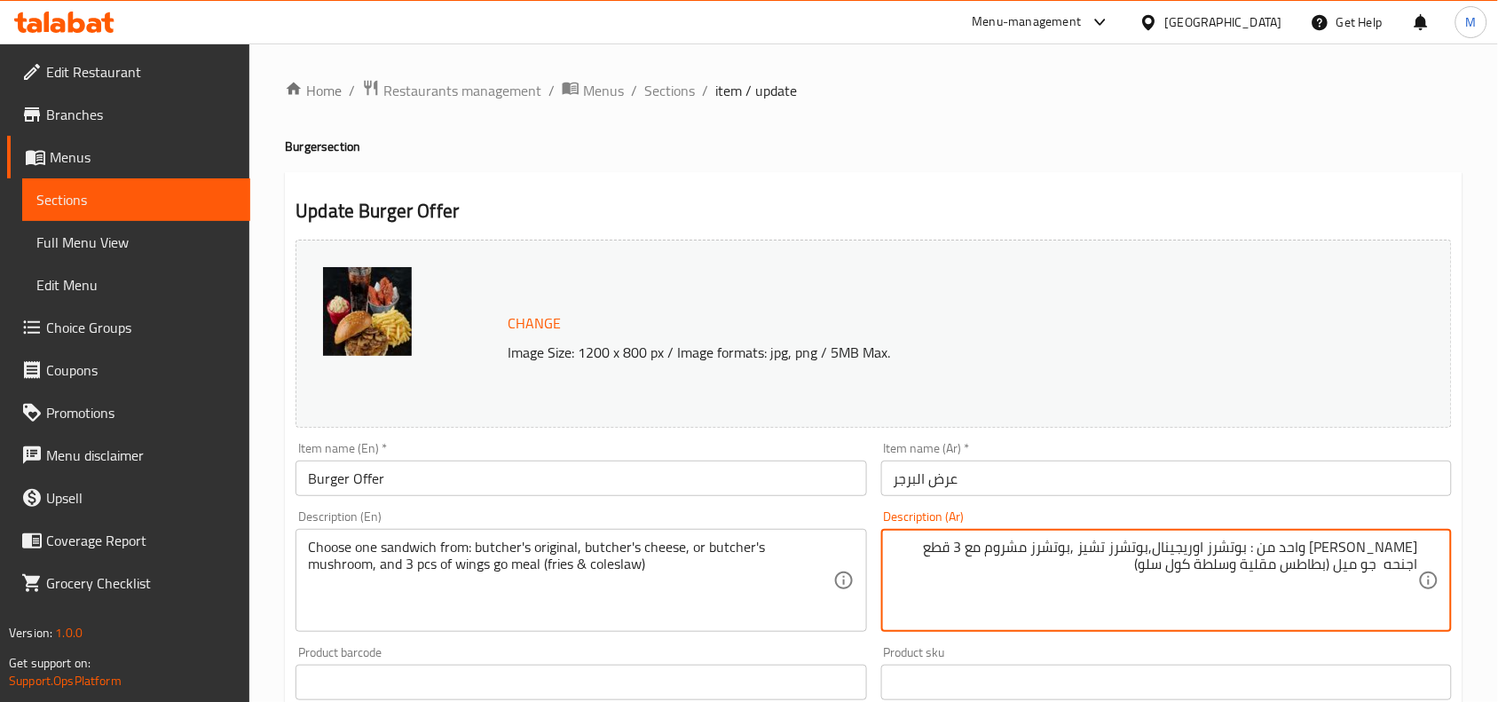
click at [1125, 564] on textarea "[PERSON_NAME] واحد من : بوتشرز اوريجينال,بوتشرز تشيز ,بوتشرز مشروم مع 3 قطع اجن…" at bounding box center [1156, 581] width 524 height 84
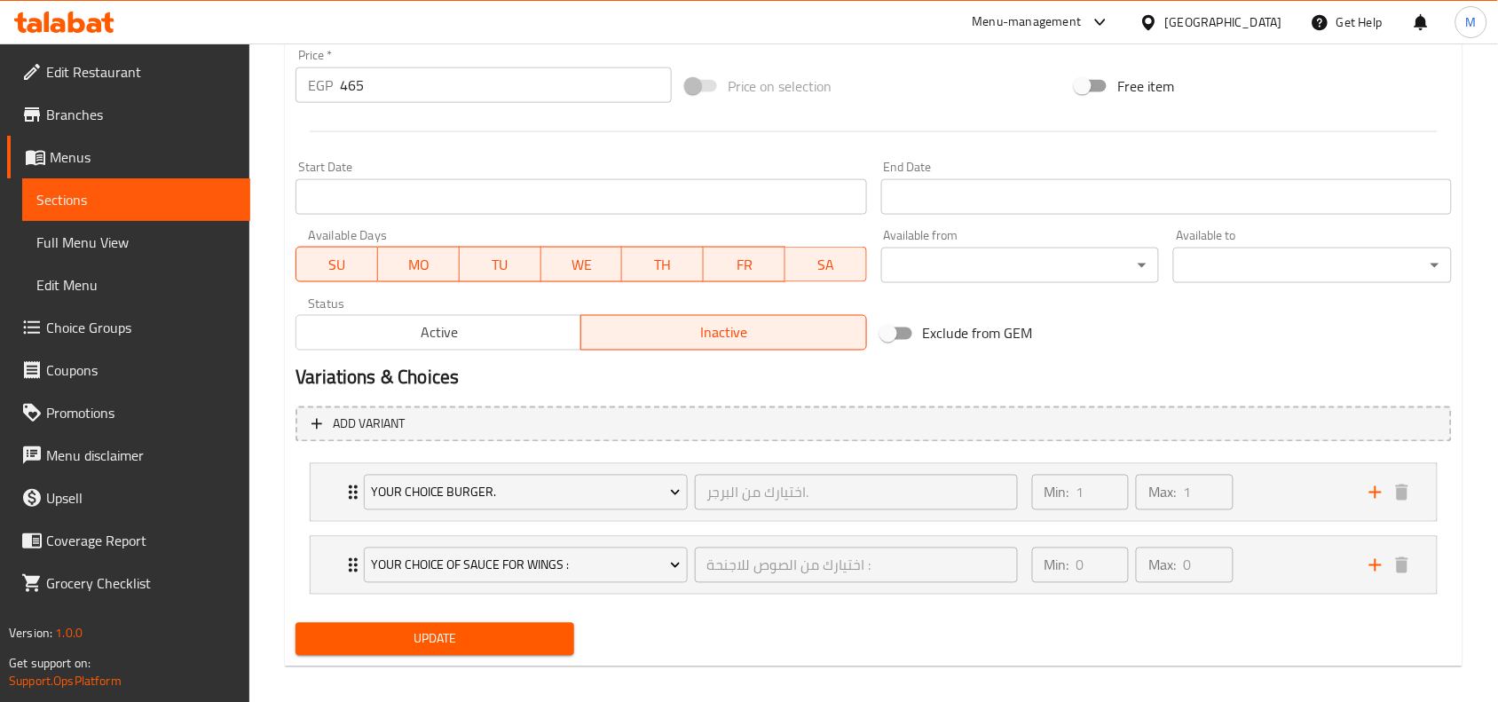
scroll to position [680, 0]
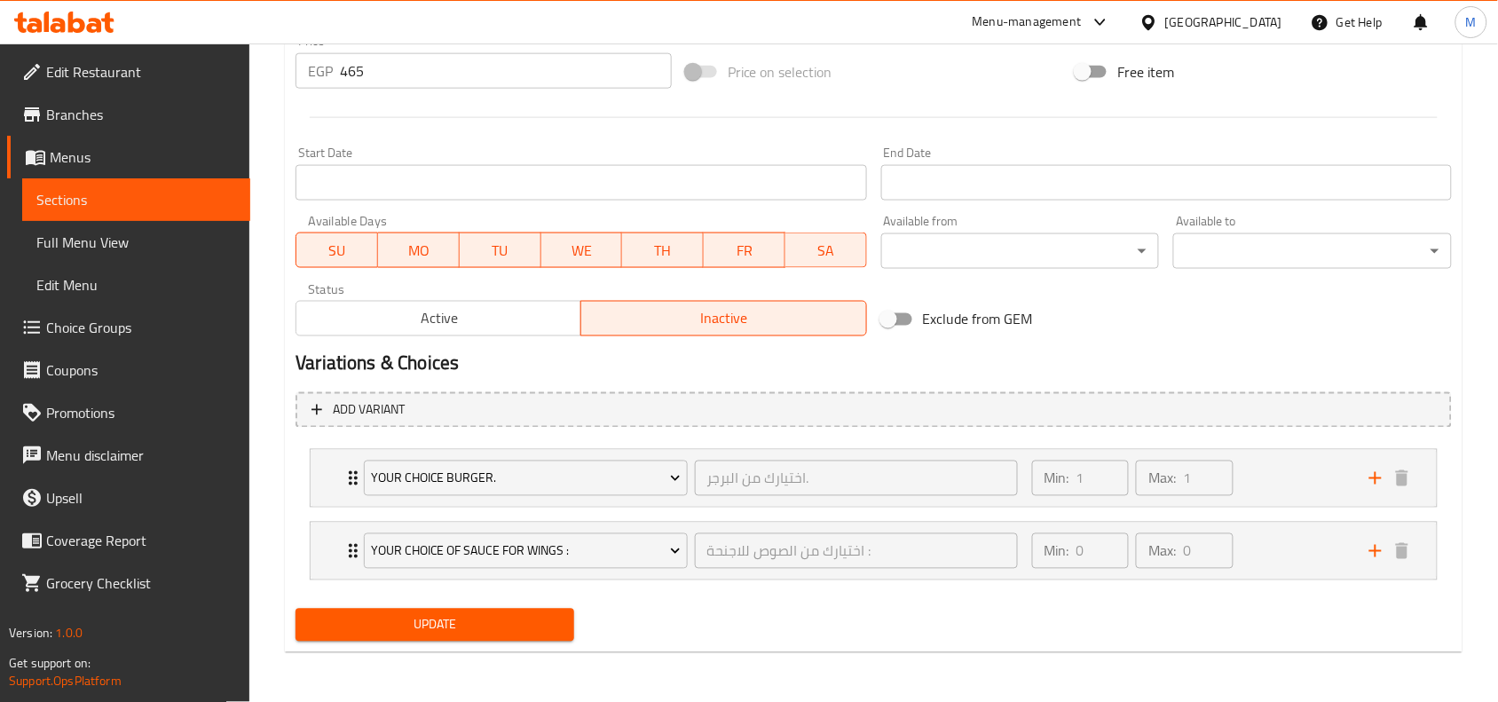
type textarea "[PERSON_NAME] واحد من : بوتشرز اوريجينال,بوتشرز تشيز ,بوتشرز مشروم مع 3 قطع اجن…"
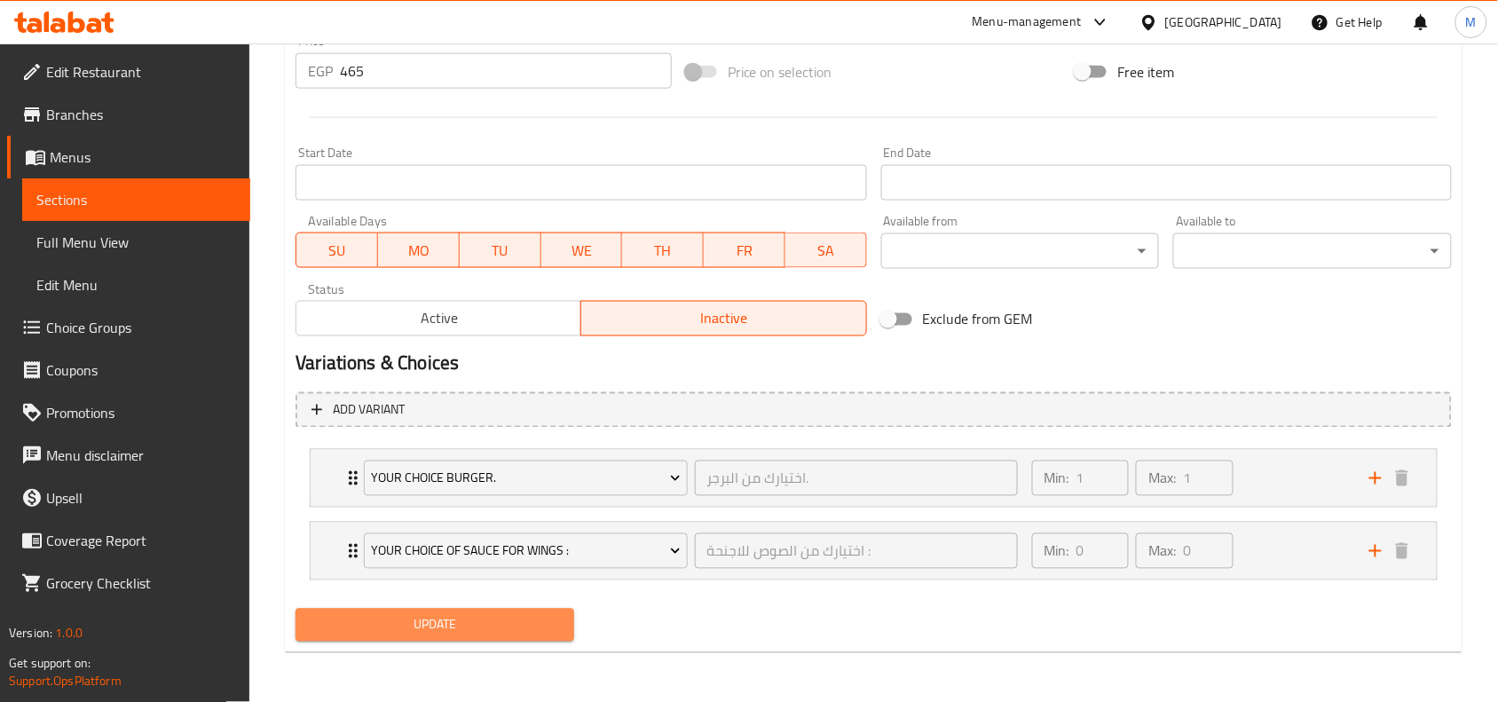
click at [457, 615] on span "Update" at bounding box center [435, 625] width 250 height 22
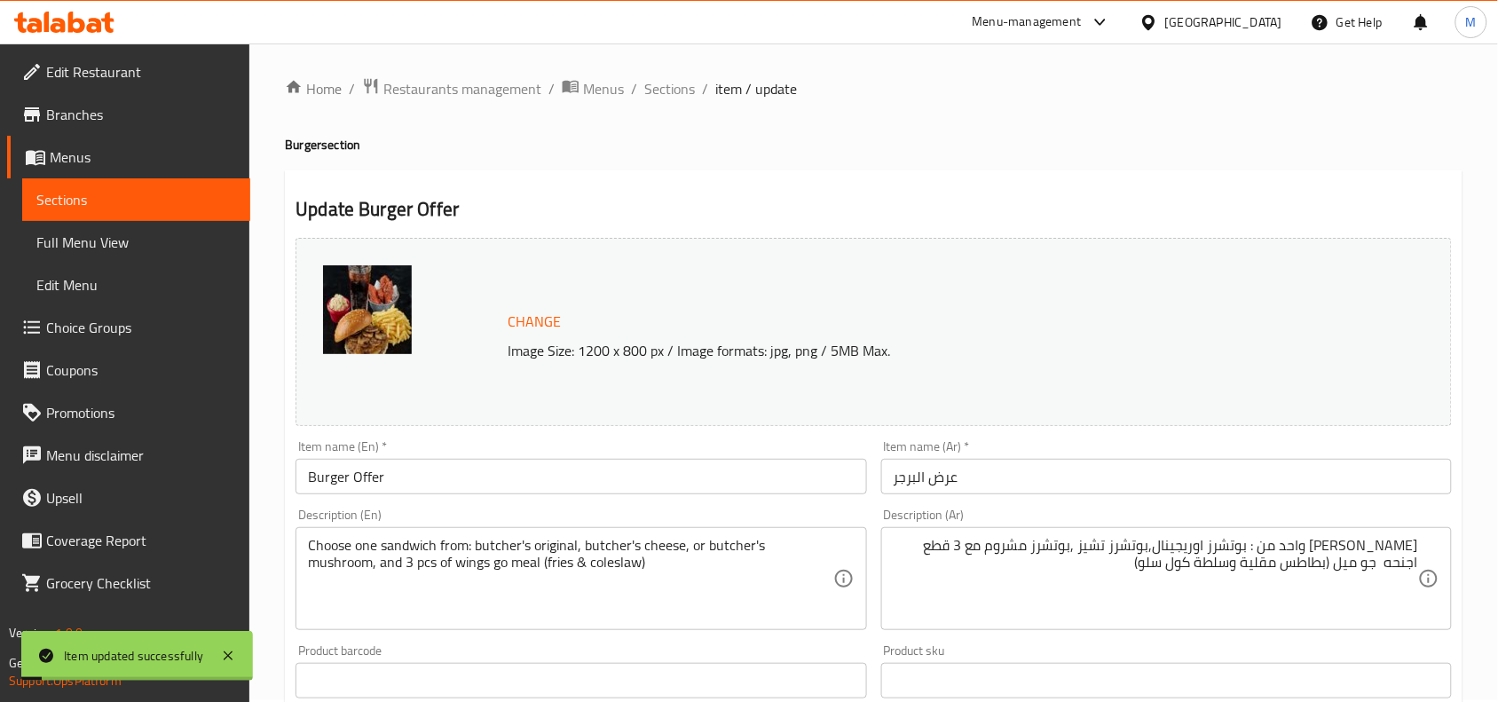
scroll to position [0, 0]
click at [662, 85] on span "Sections" at bounding box center [669, 90] width 51 height 21
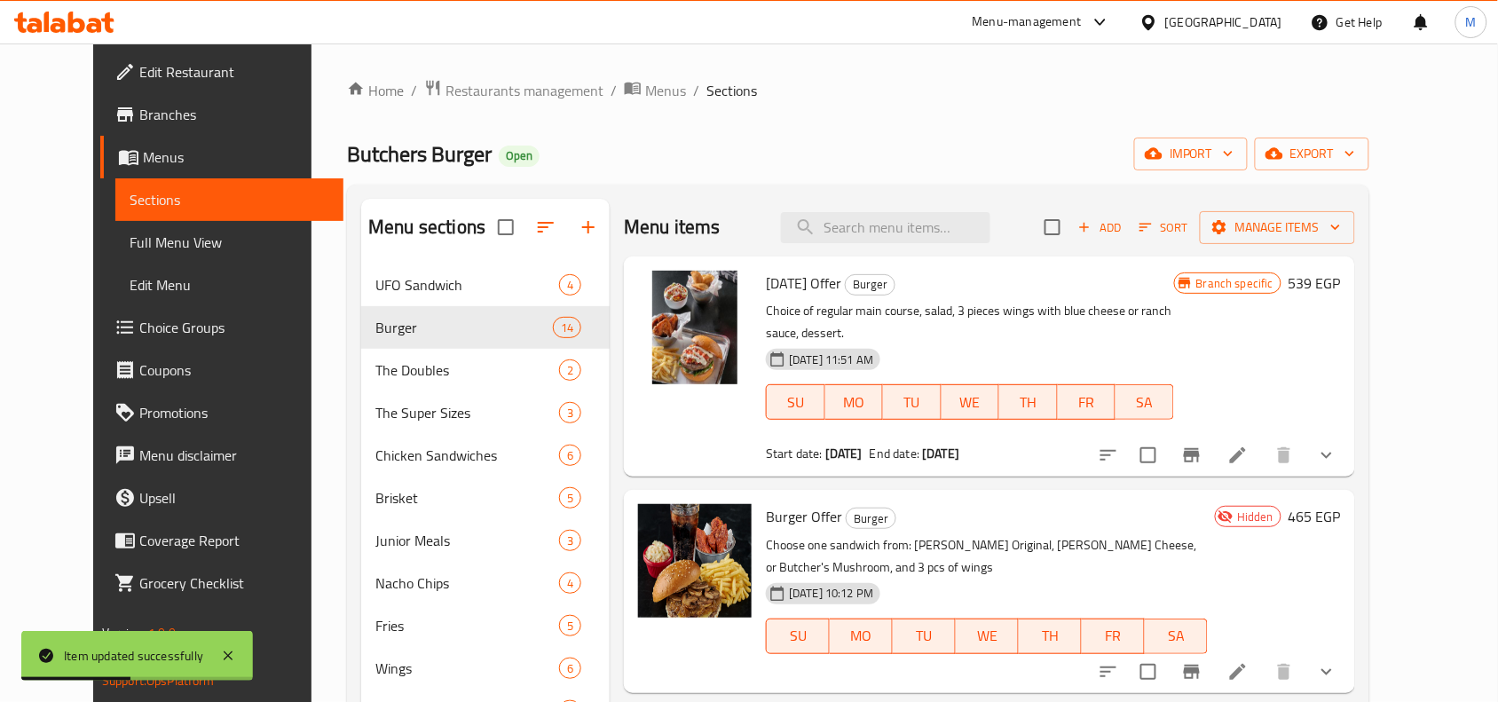
click at [1116, 169] on div "Butchers Burger Open import export" at bounding box center [858, 154] width 1022 height 33
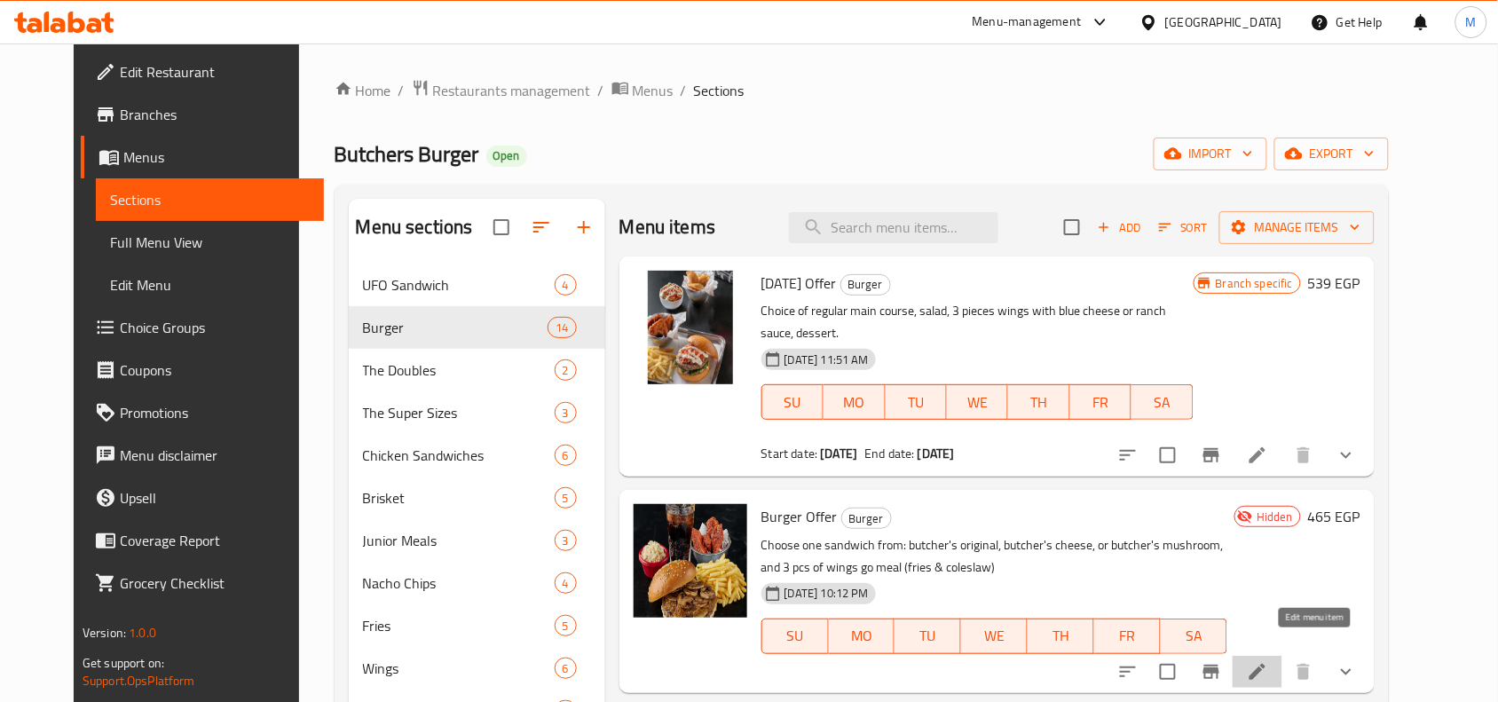
click at [1282, 656] on li at bounding box center [1258, 672] width 50 height 32
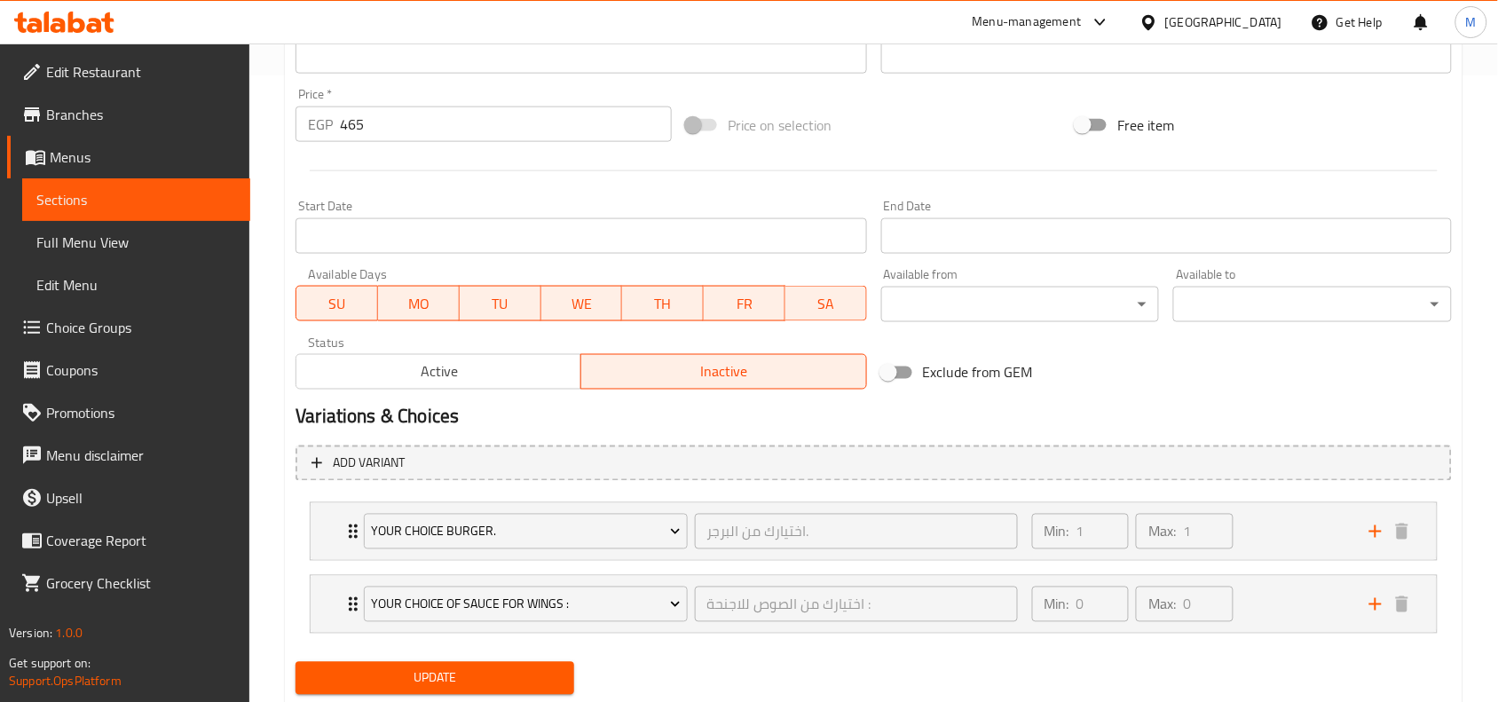
scroll to position [666, 0]
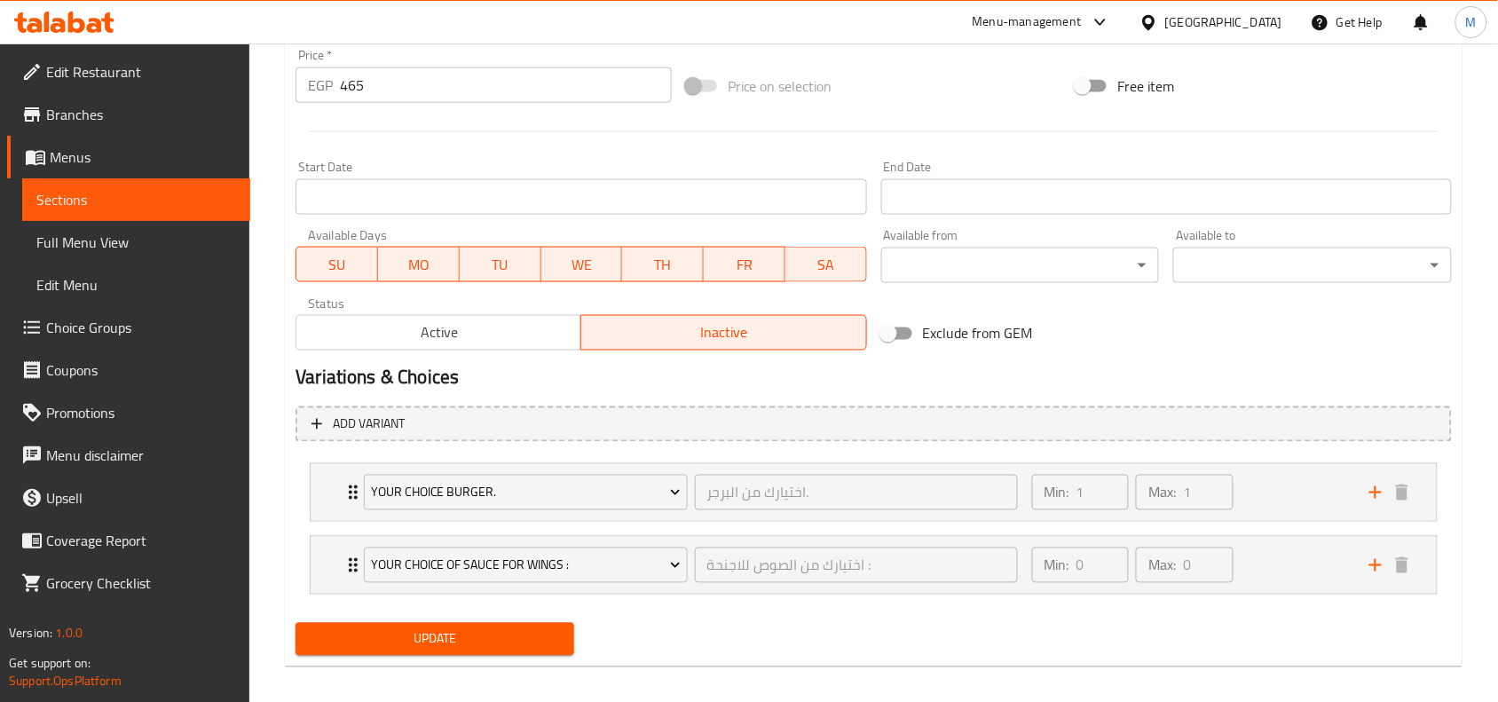
click at [446, 328] on span "Active" at bounding box center [439, 333] width 271 height 26
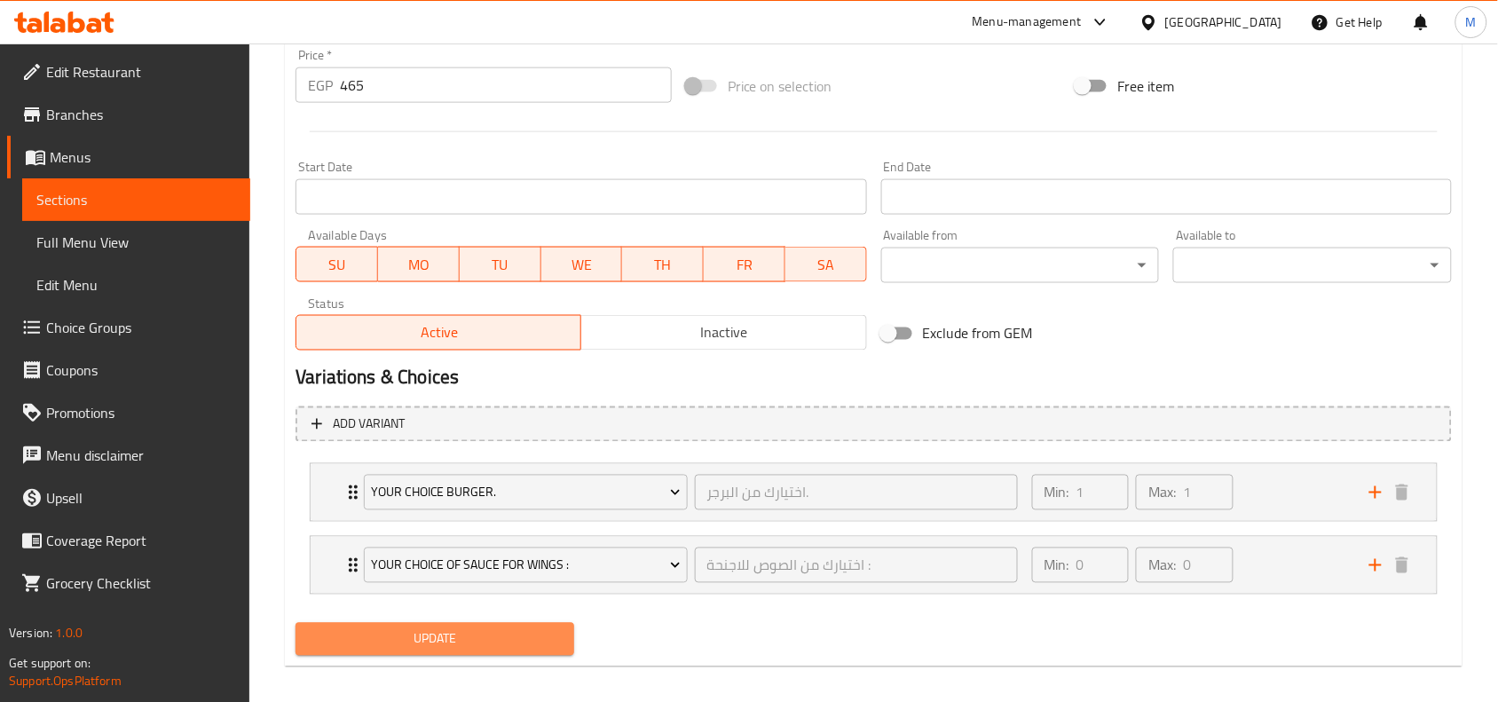
click at [462, 642] on span "Update" at bounding box center [435, 639] width 250 height 22
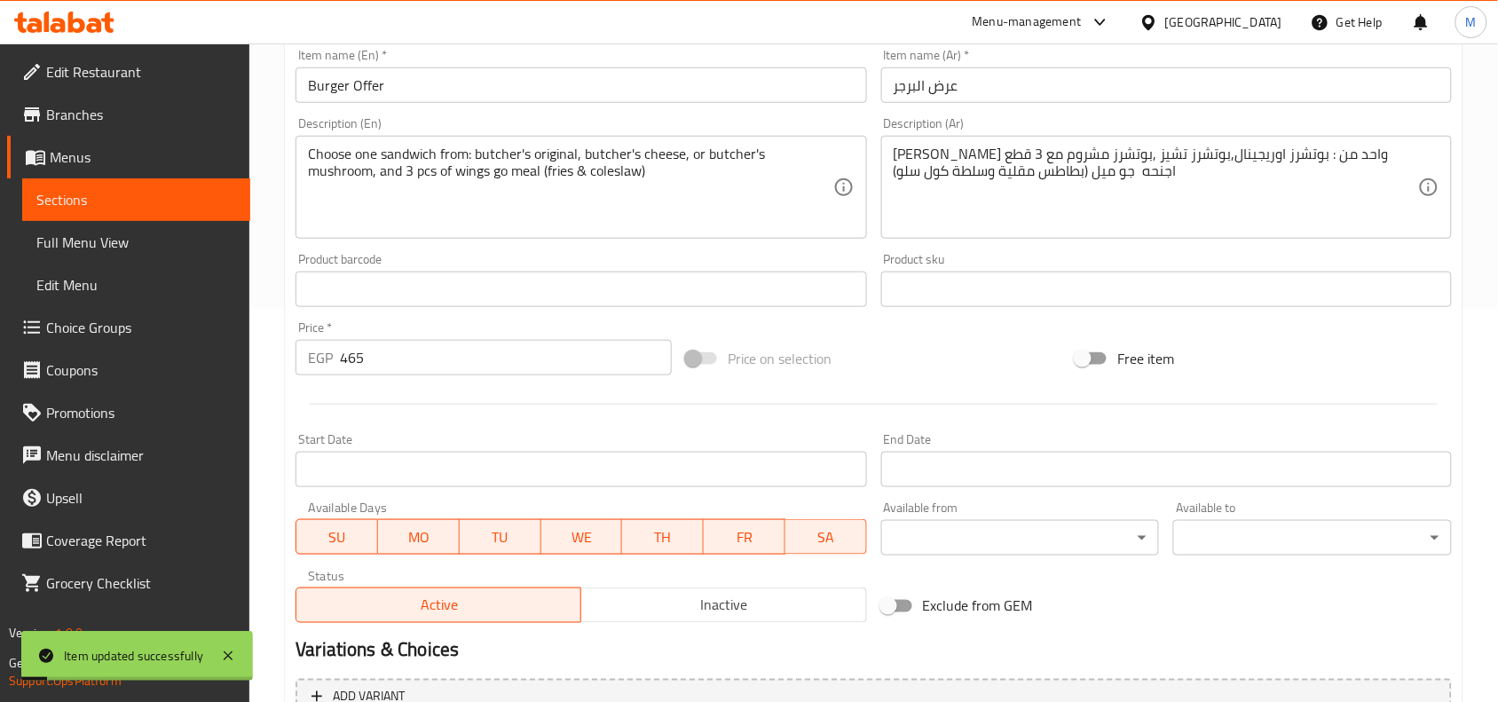
scroll to position [444, 0]
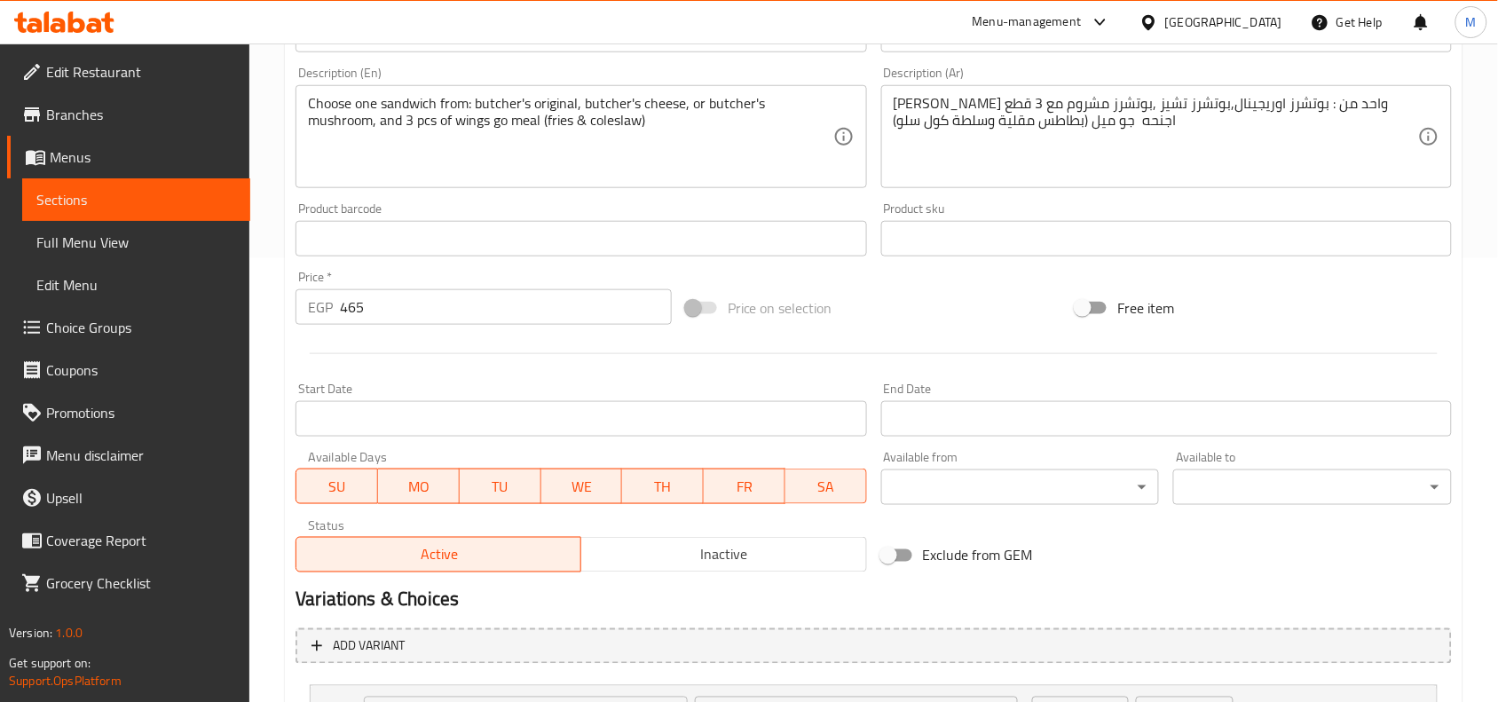
click at [272, 281] on div "Home / Restaurants management / Menus / Sections / item / update Burger section…" at bounding box center [873, 269] width 1249 height 1338
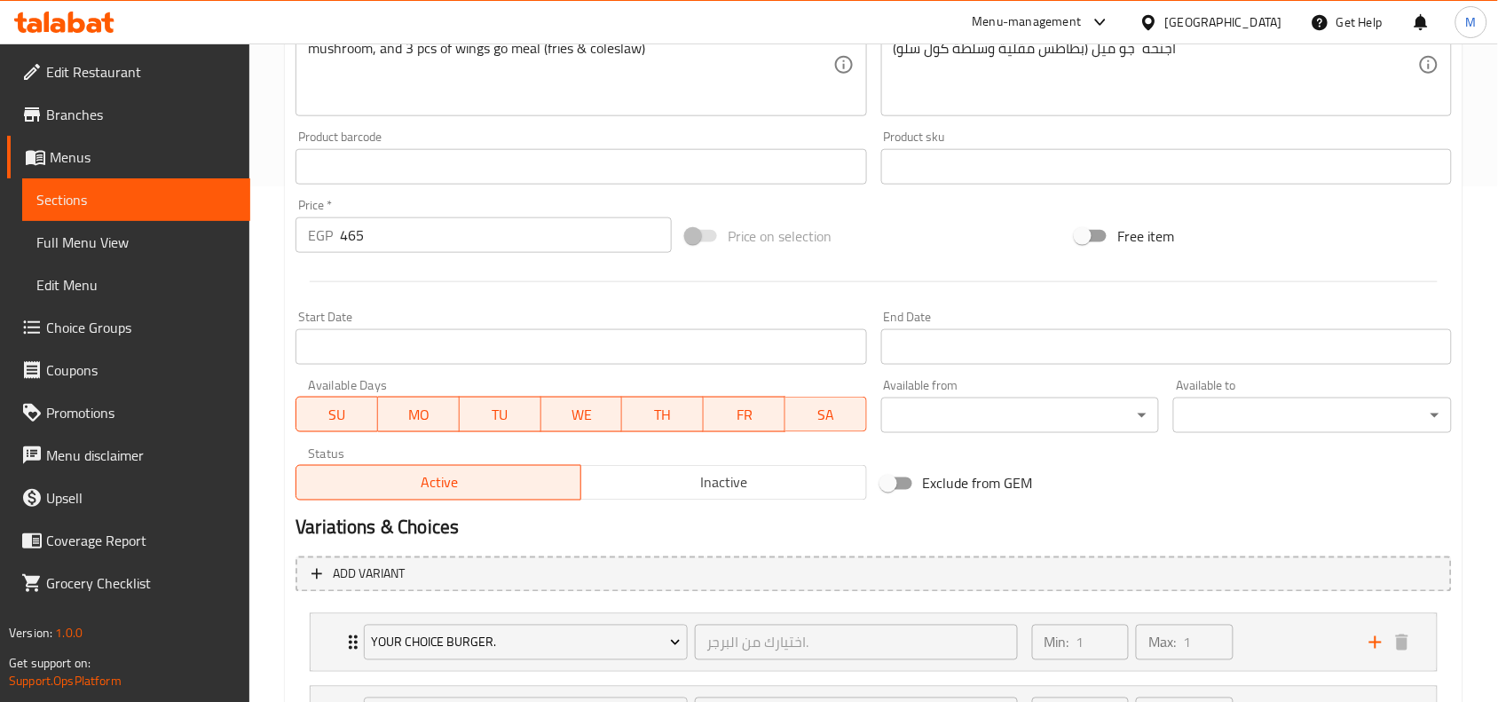
scroll to position [555, 0]
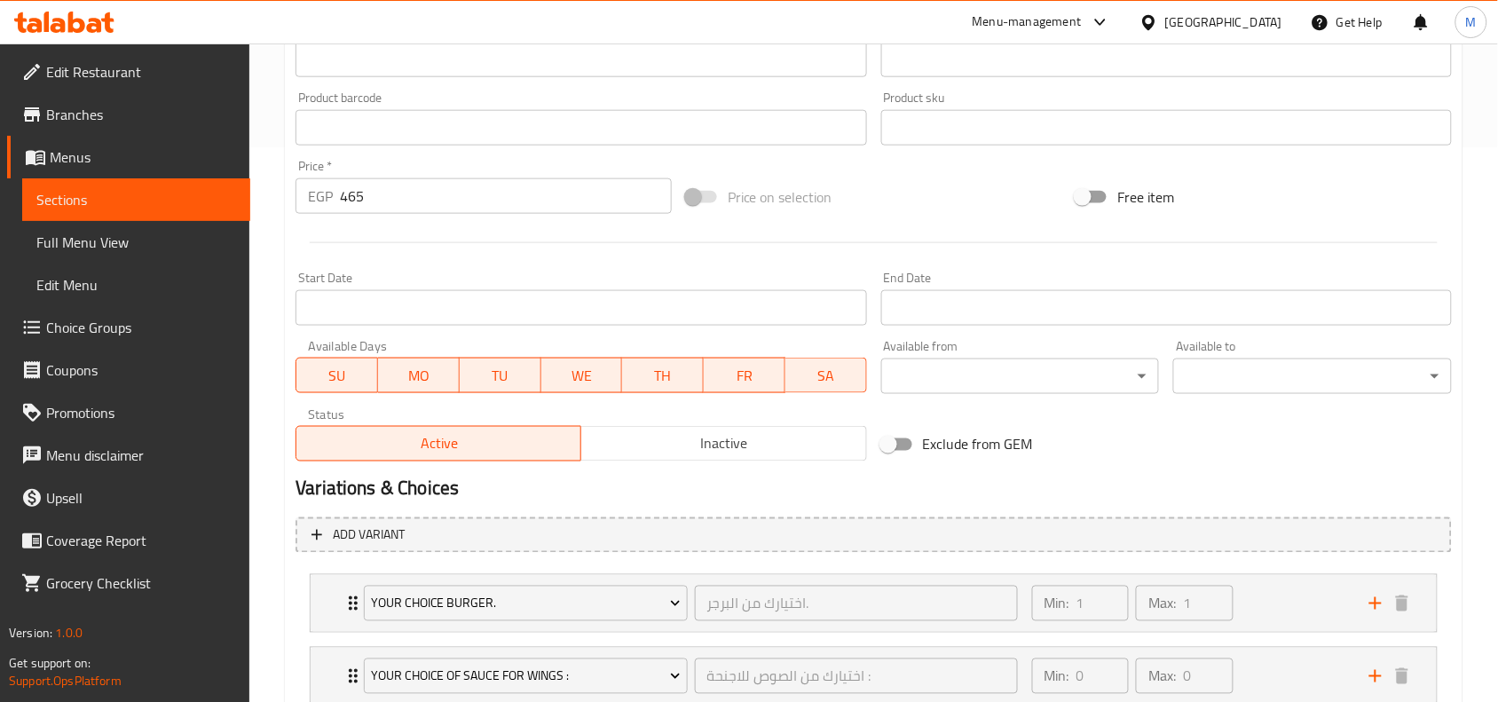
click at [382, 306] on input "Start Date" at bounding box center [581, 307] width 571 height 35
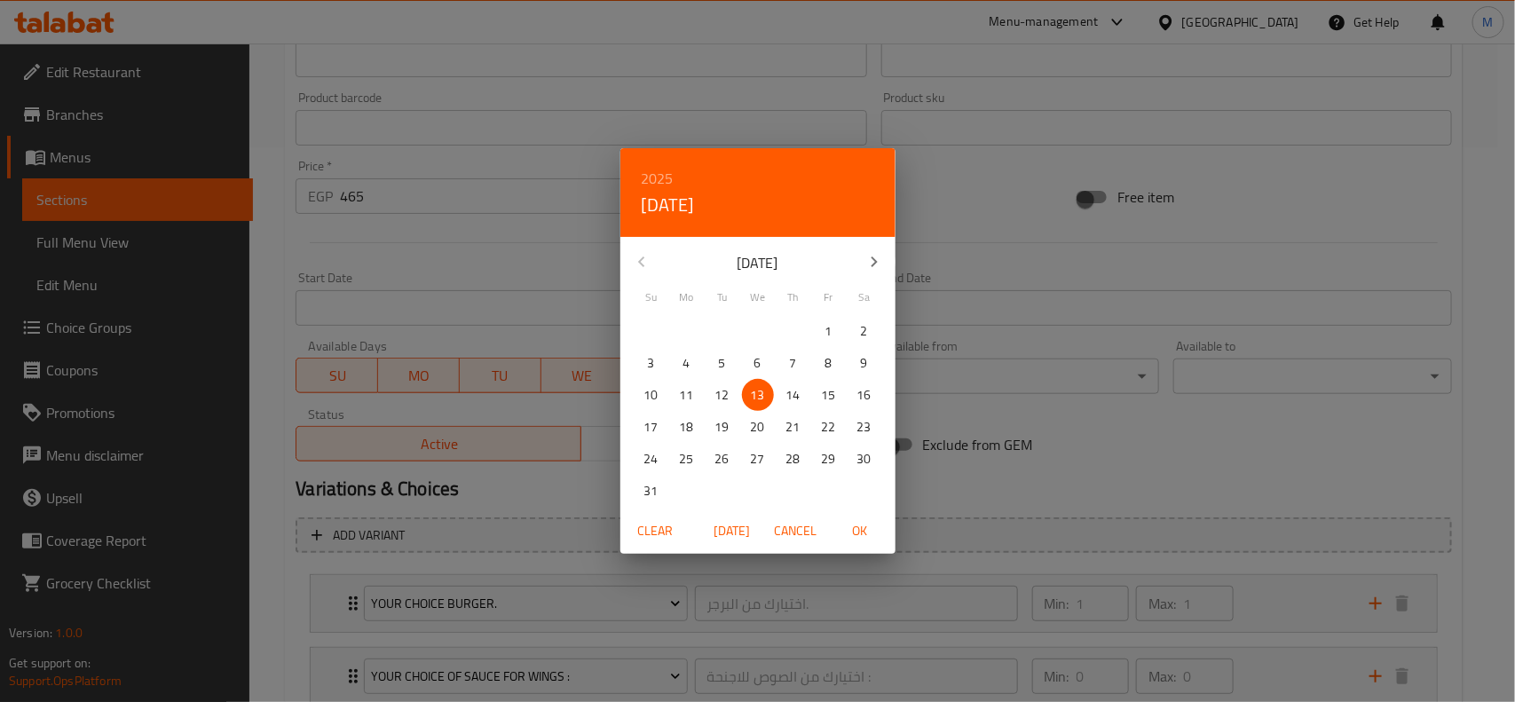
click at [713, 396] on span "12" at bounding box center [722, 395] width 32 height 22
click at [854, 515] on button "OK" at bounding box center [860, 531] width 57 height 33
type input "[DATE]"
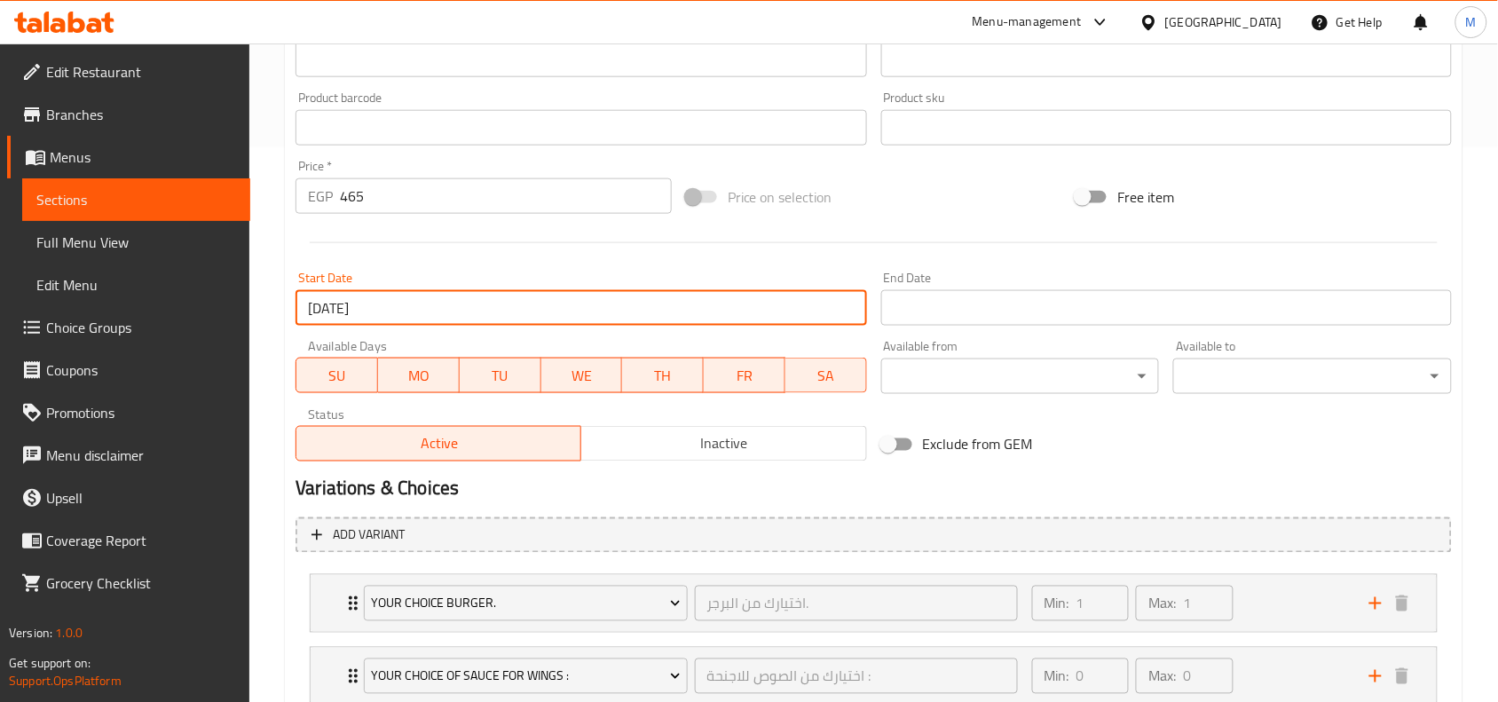
click at [957, 311] on input "Start Date" at bounding box center [1166, 307] width 571 height 35
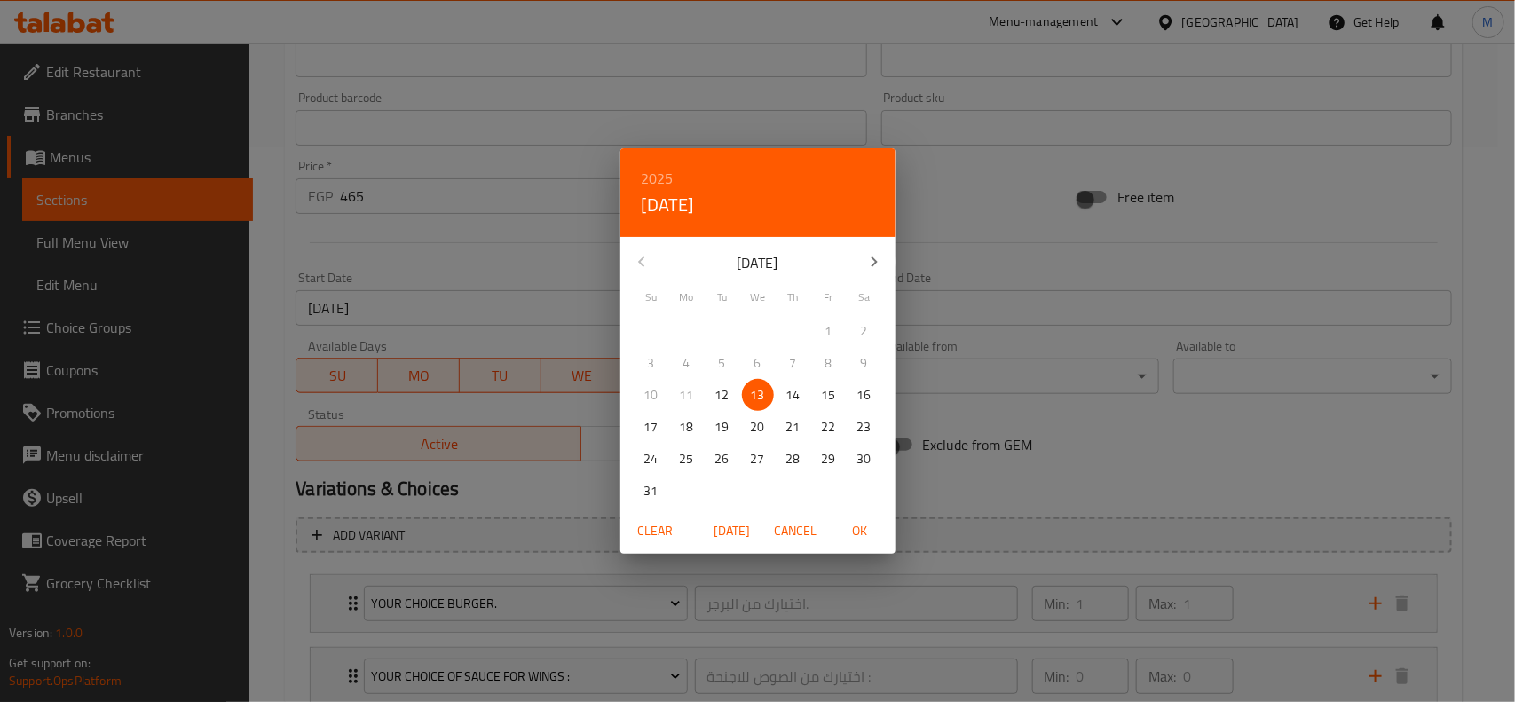
click at [672, 176] on h6 "2025" at bounding box center [658, 178] width 32 height 25
click at [755, 306] on div "2026" at bounding box center [757, 309] width 275 height 35
click at [640, 264] on icon "button" at bounding box center [641, 261] width 21 height 21
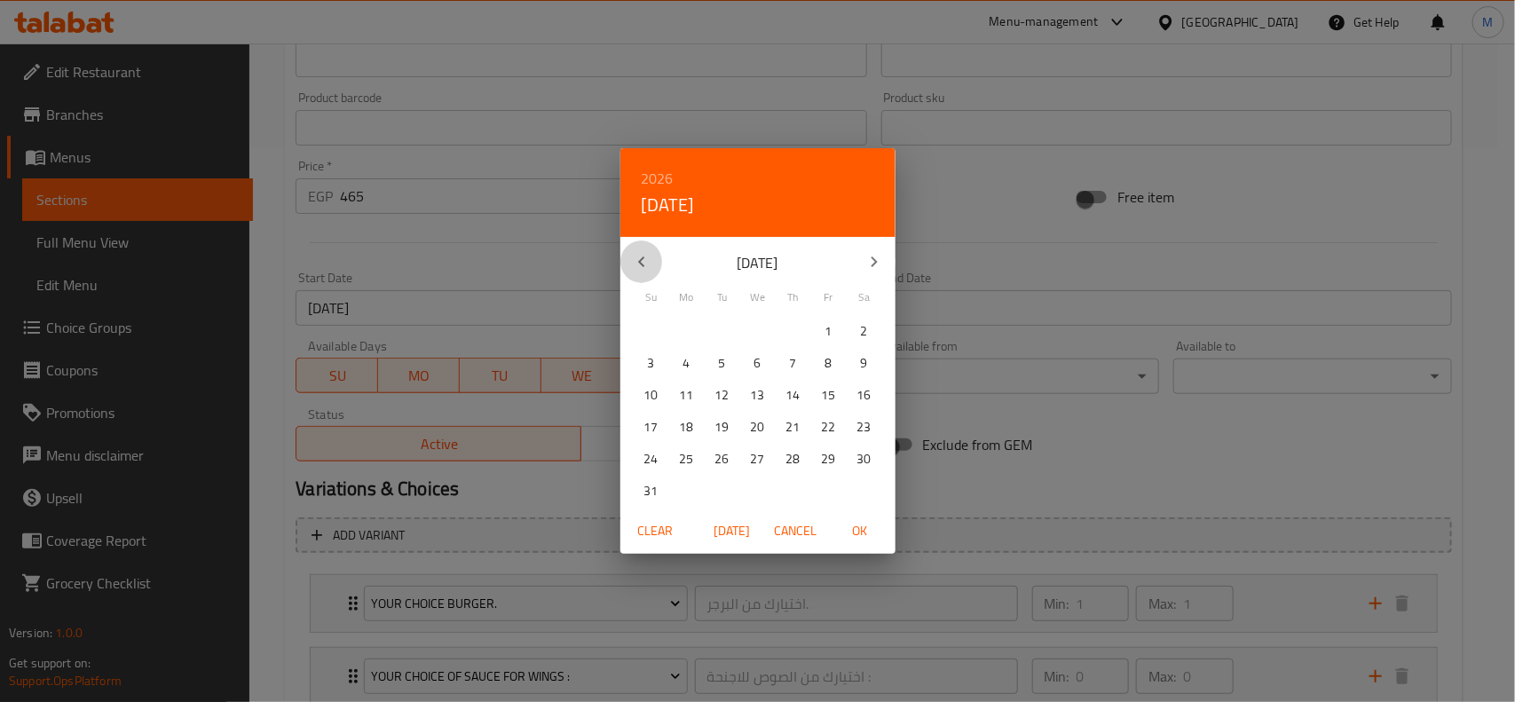
click at [640, 264] on icon "button" at bounding box center [641, 261] width 21 height 21
click at [787, 463] on p "30" at bounding box center [793, 459] width 14 height 22
click at [852, 535] on span "OK" at bounding box center [860, 531] width 43 height 22
type input "[DATE]"
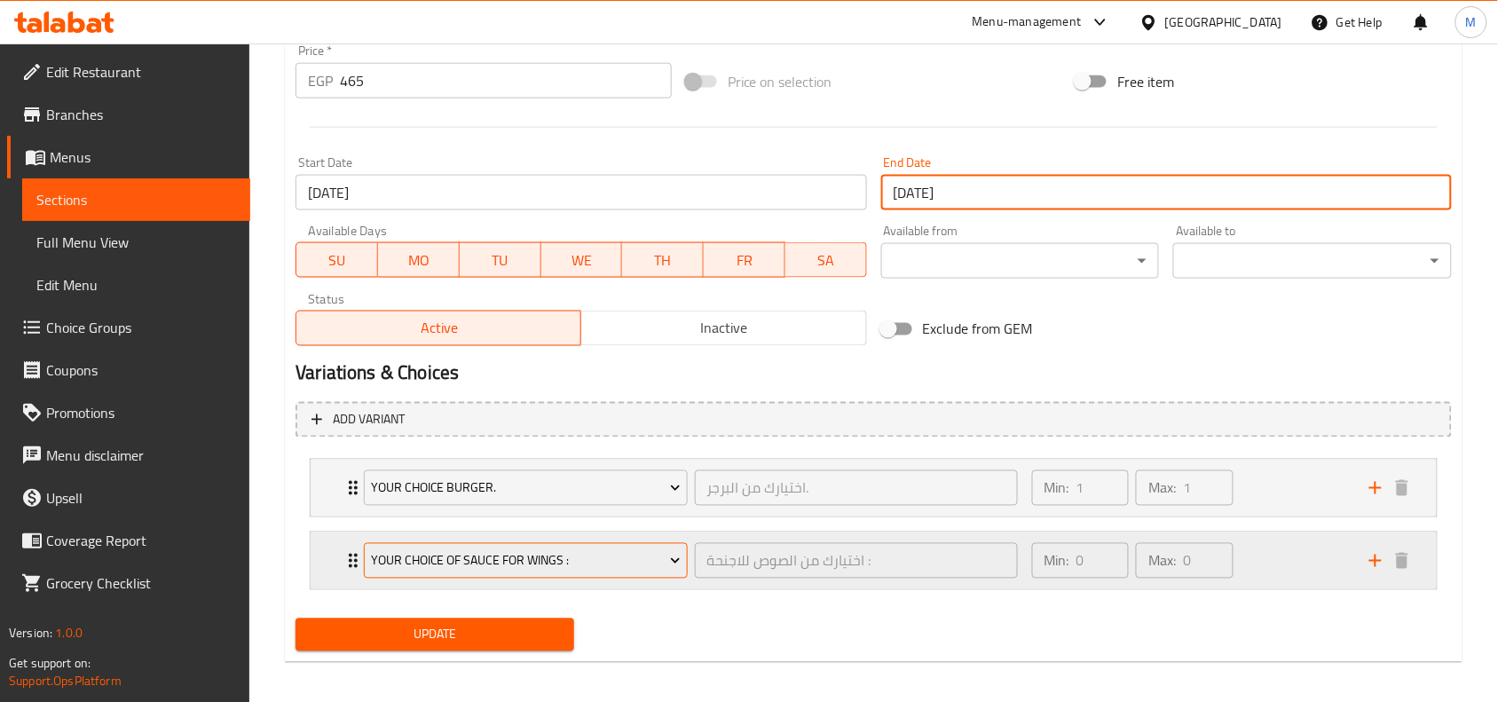
scroll to position [680, 0]
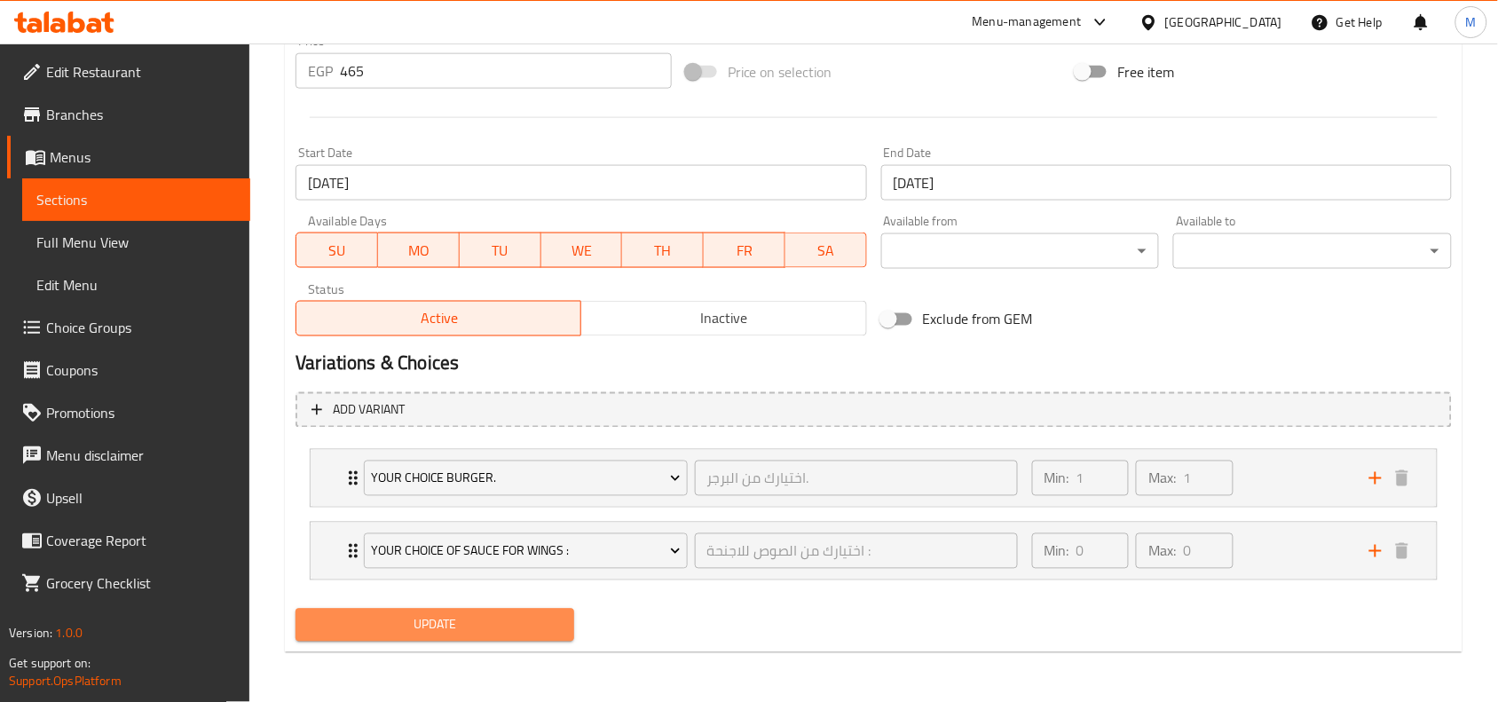
click at [461, 635] on span "Update" at bounding box center [435, 625] width 250 height 22
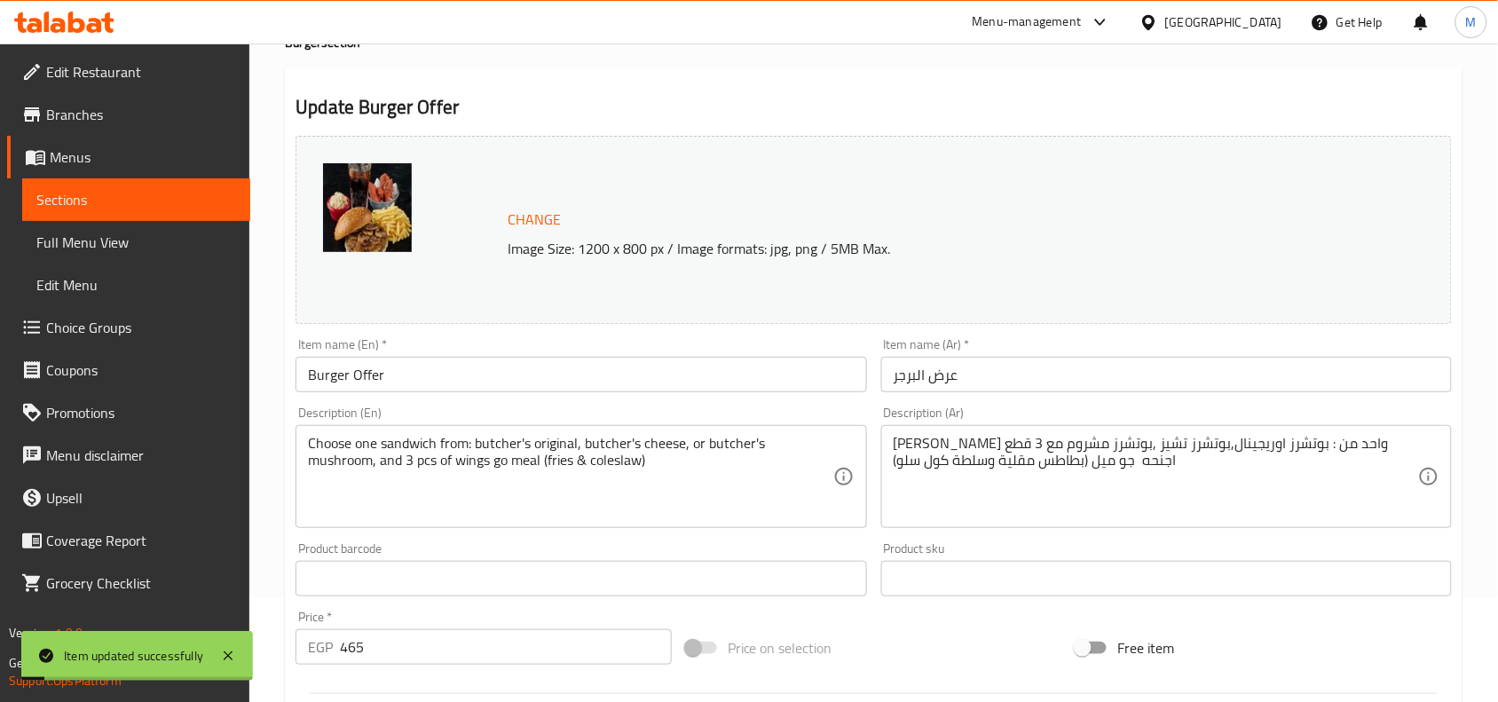
scroll to position [0, 0]
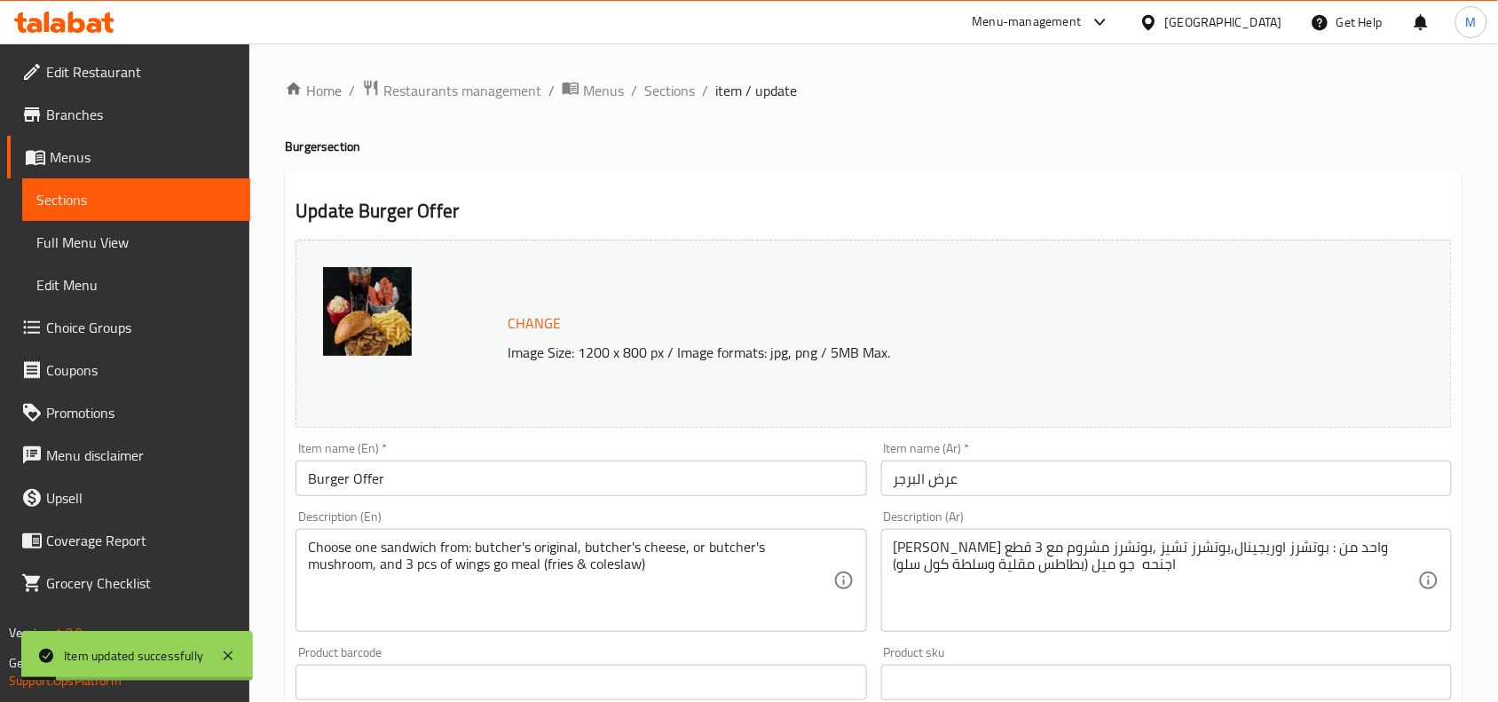
click at [263, 339] on div "Home / Restaurants management / Menus / Sections / item / update Burger section…" at bounding box center [873, 712] width 1249 height 1338
click at [666, 84] on span "Sections" at bounding box center [669, 90] width 51 height 21
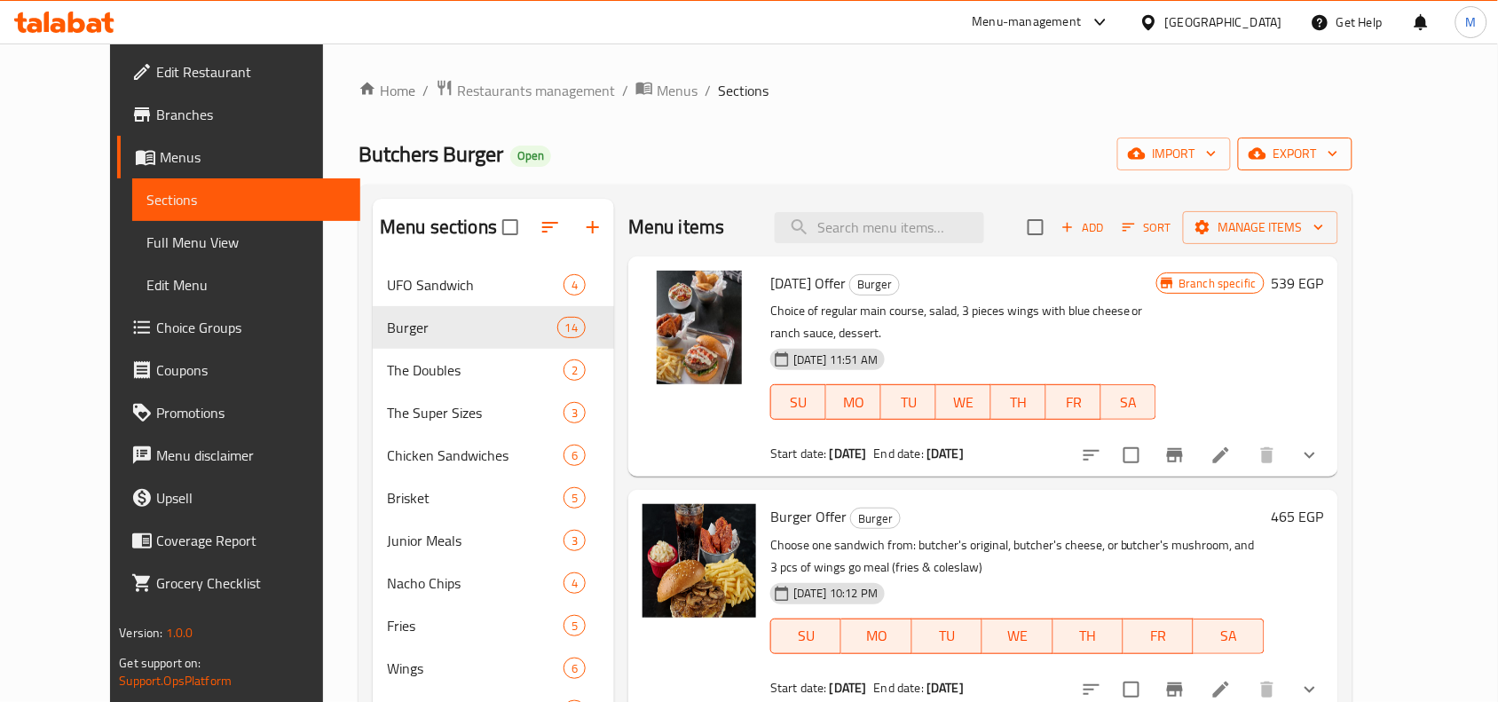
click at [1338, 165] on span "export" at bounding box center [1295, 154] width 86 height 22
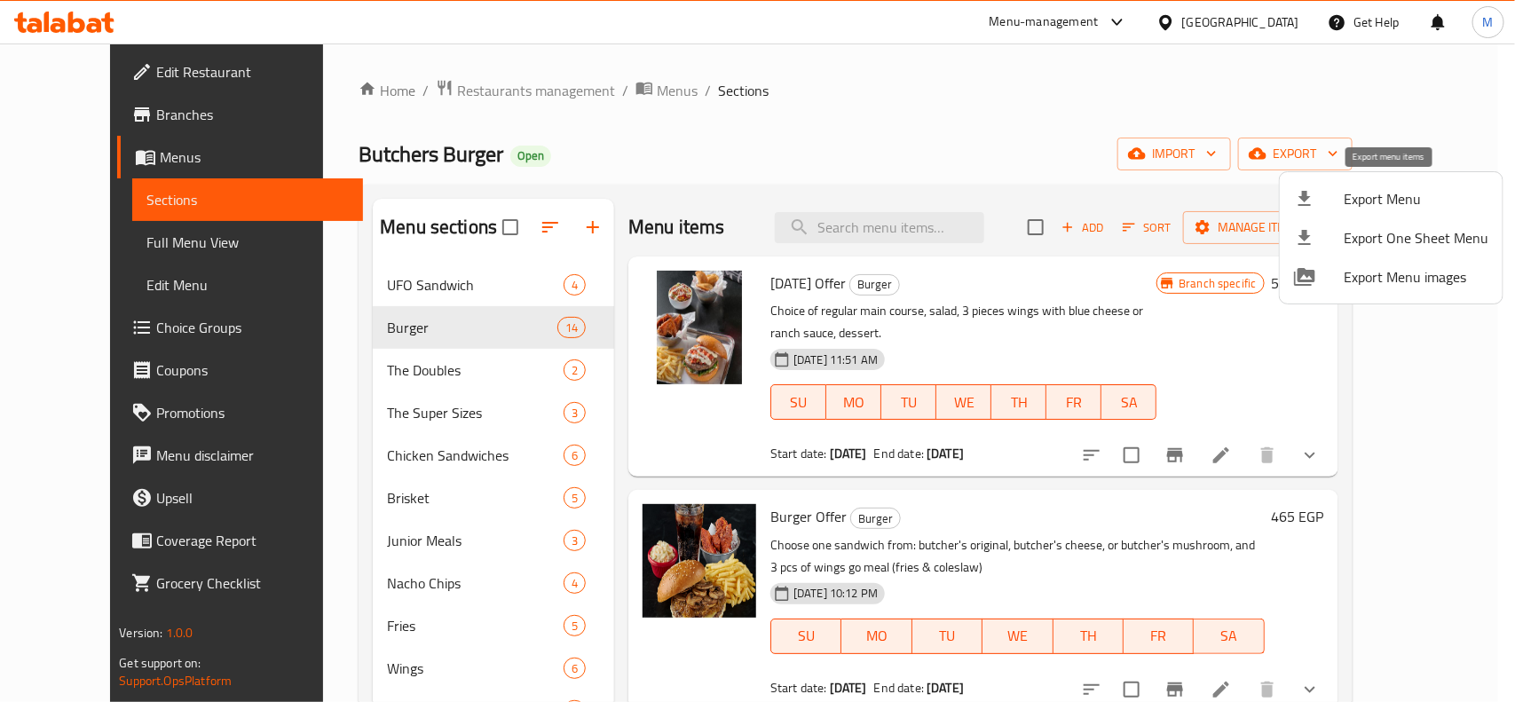
click at [1372, 192] on span "Export Menu" at bounding box center [1416, 198] width 145 height 21
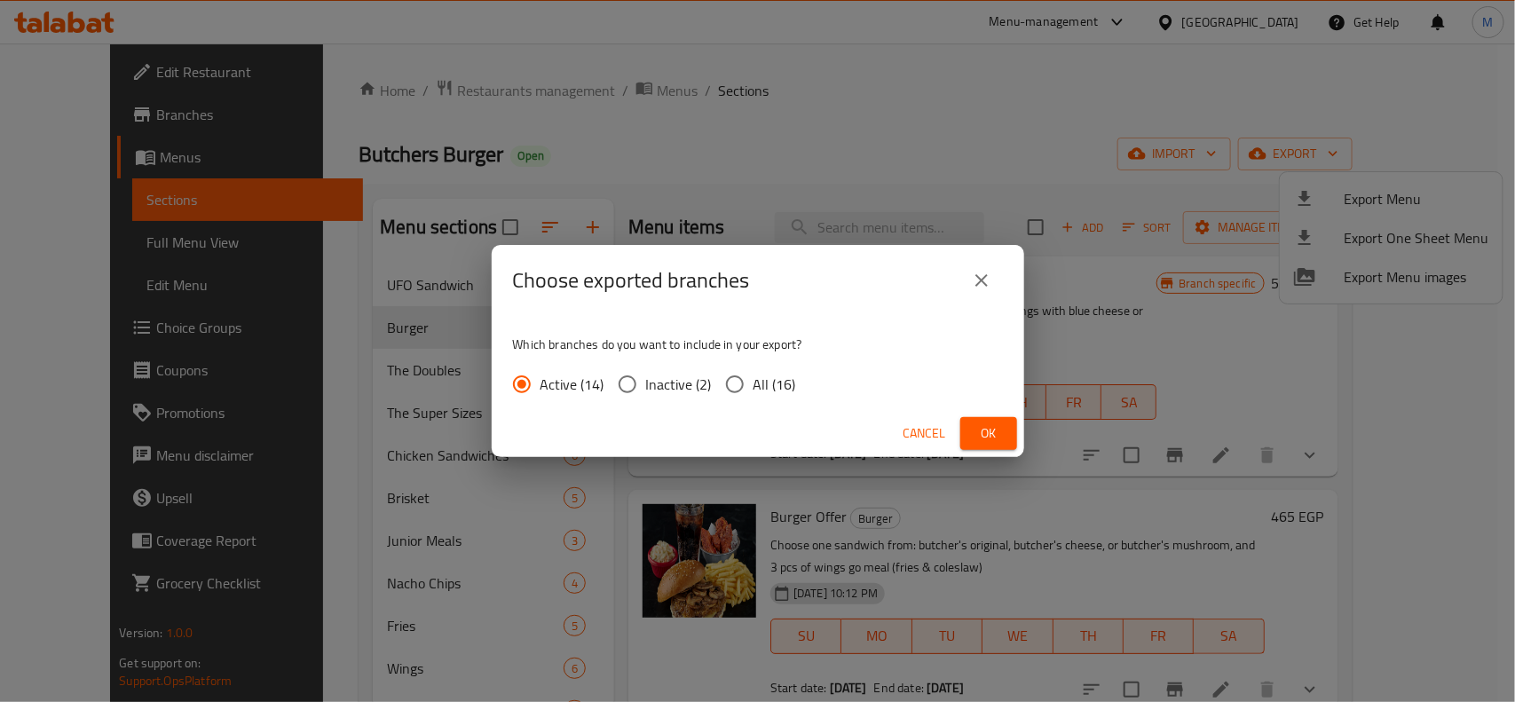
click at [1167, 127] on div "Choose exported branches Which branches do you want to include in your export? …" at bounding box center [757, 351] width 1515 height 702
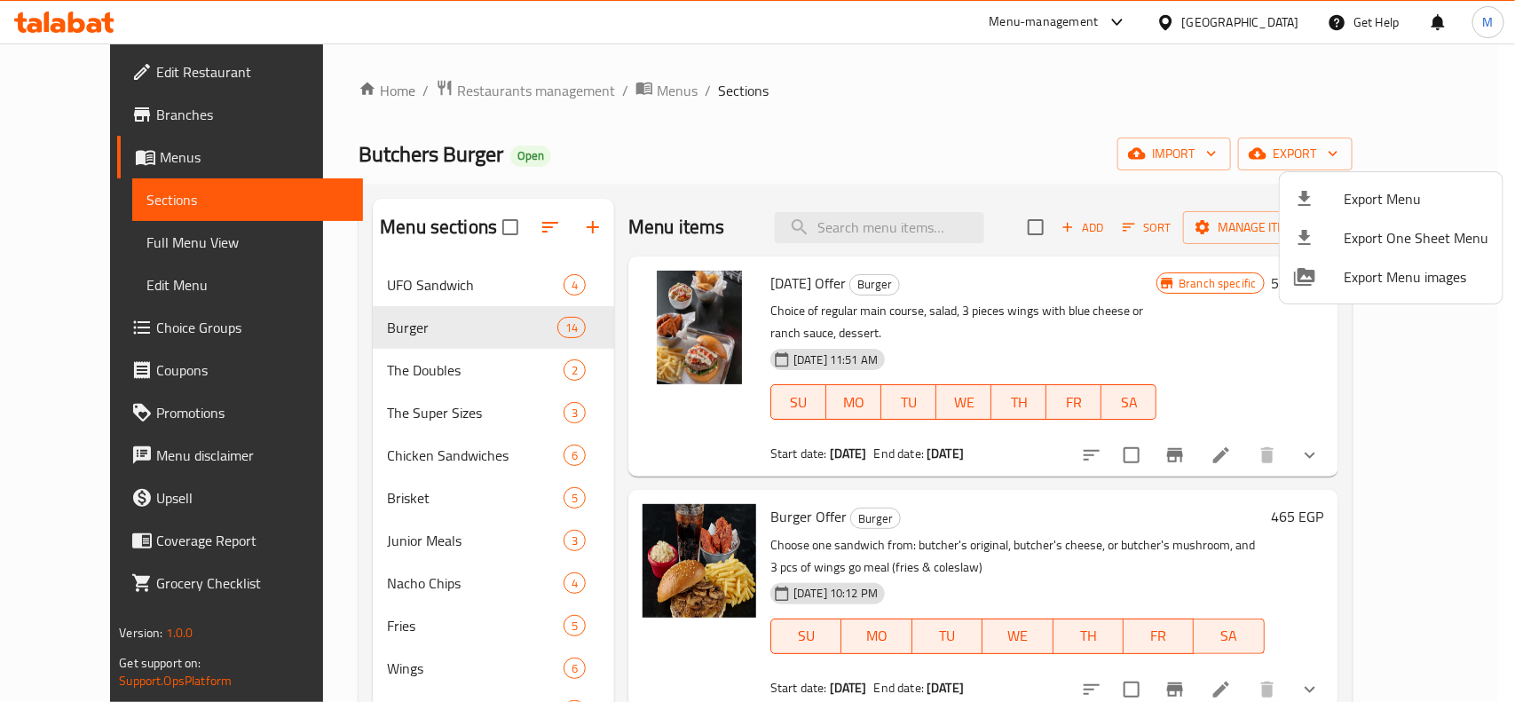
click at [1402, 145] on div at bounding box center [757, 351] width 1515 height 702
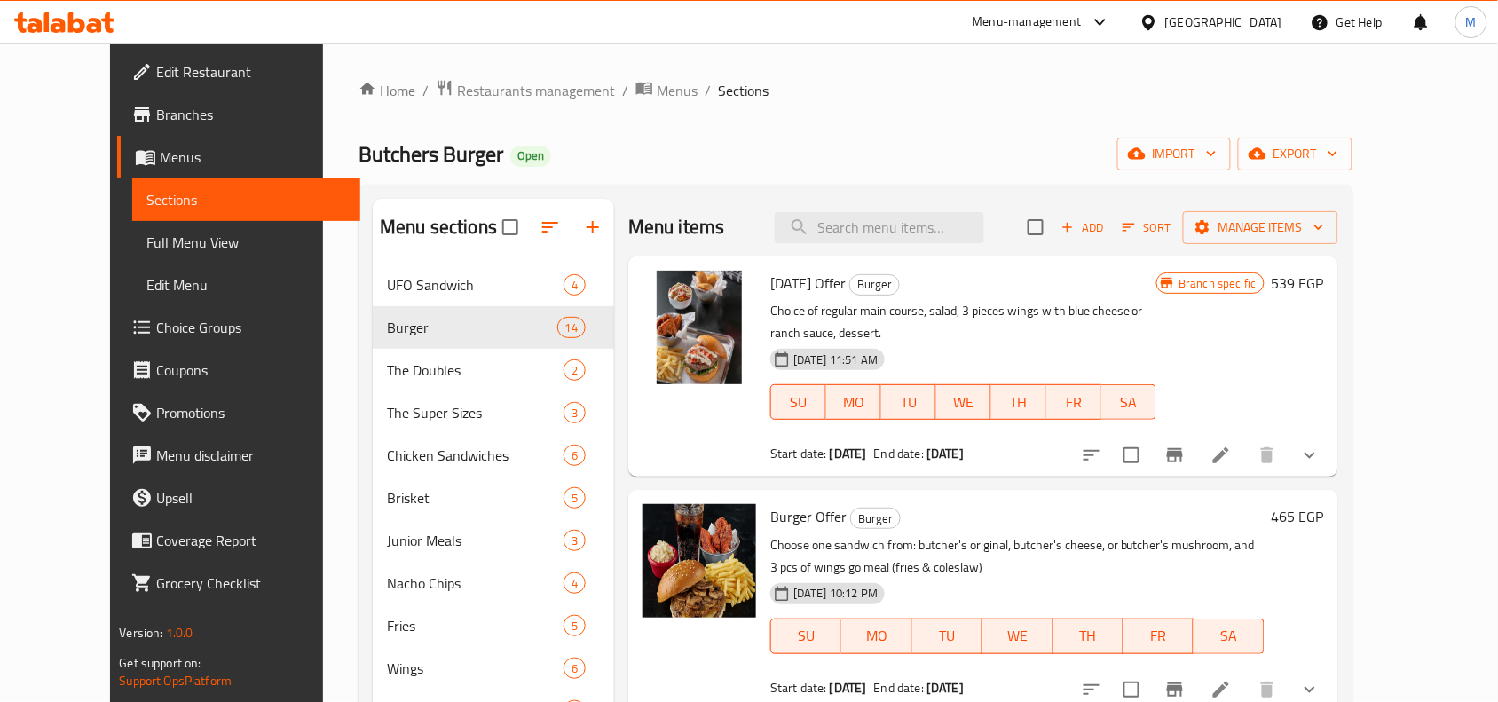
click at [1338, 145] on span "export" at bounding box center [1295, 154] width 86 height 22
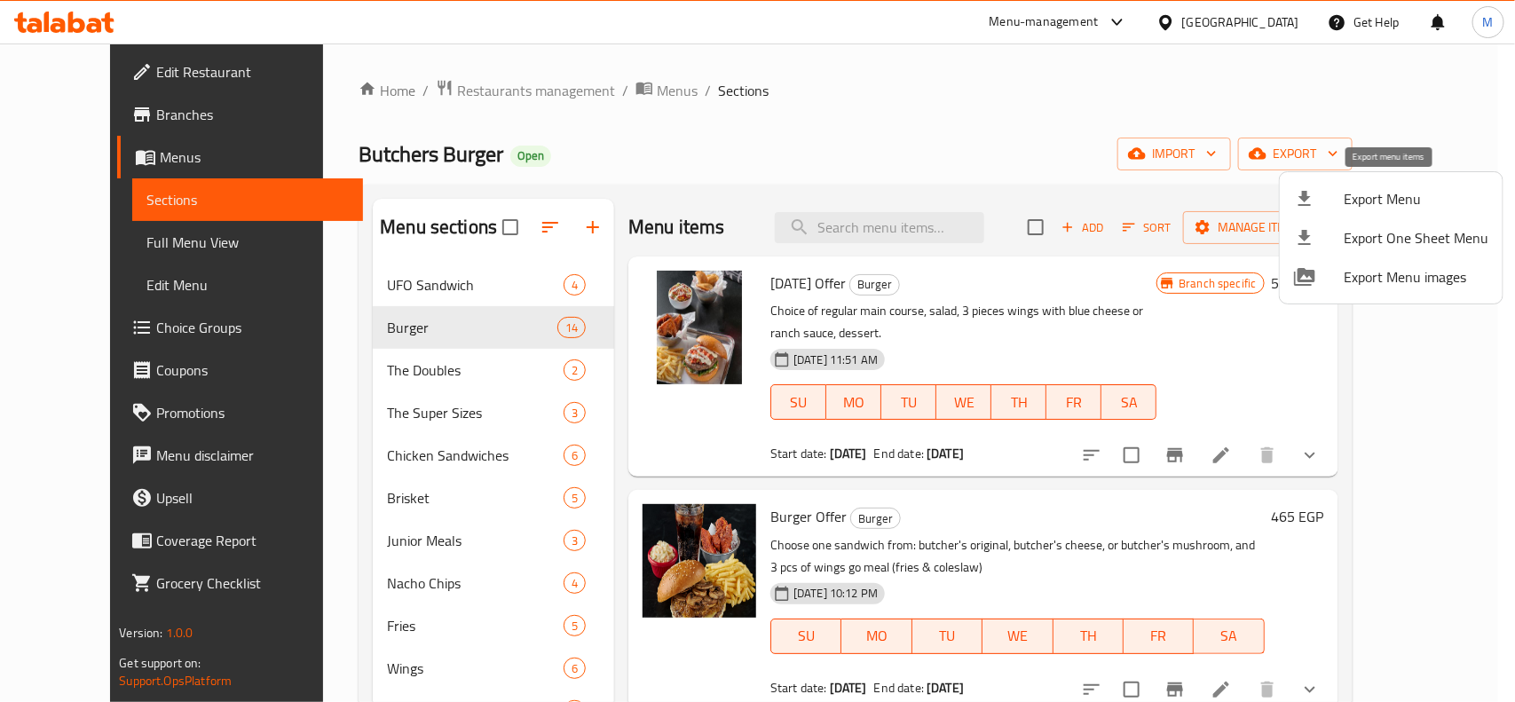
click at [1368, 193] on span "Export Menu" at bounding box center [1416, 198] width 145 height 21
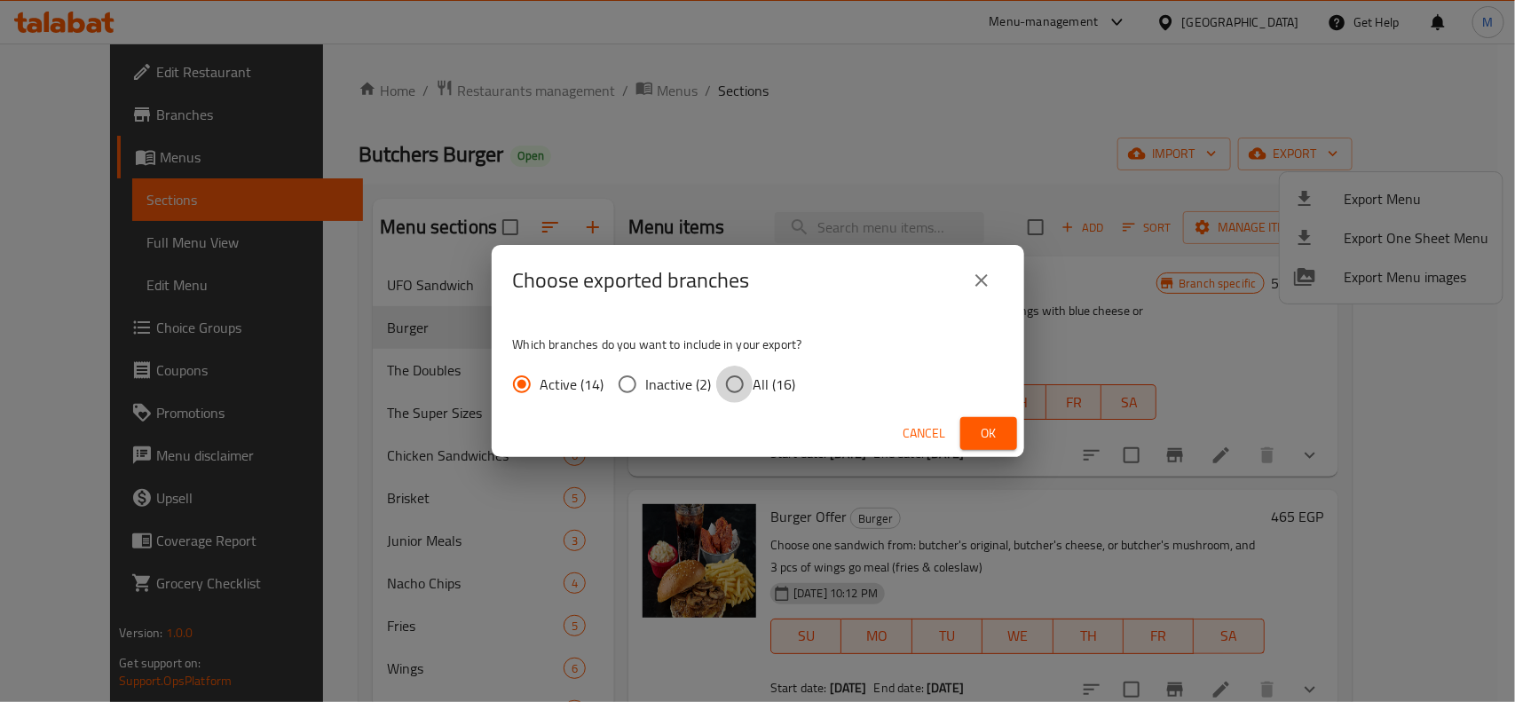
click at [730, 382] on input "All (16)" at bounding box center [734, 384] width 37 height 37
radio input "true"
click at [1009, 422] on button "Ok" at bounding box center [988, 433] width 57 height 33
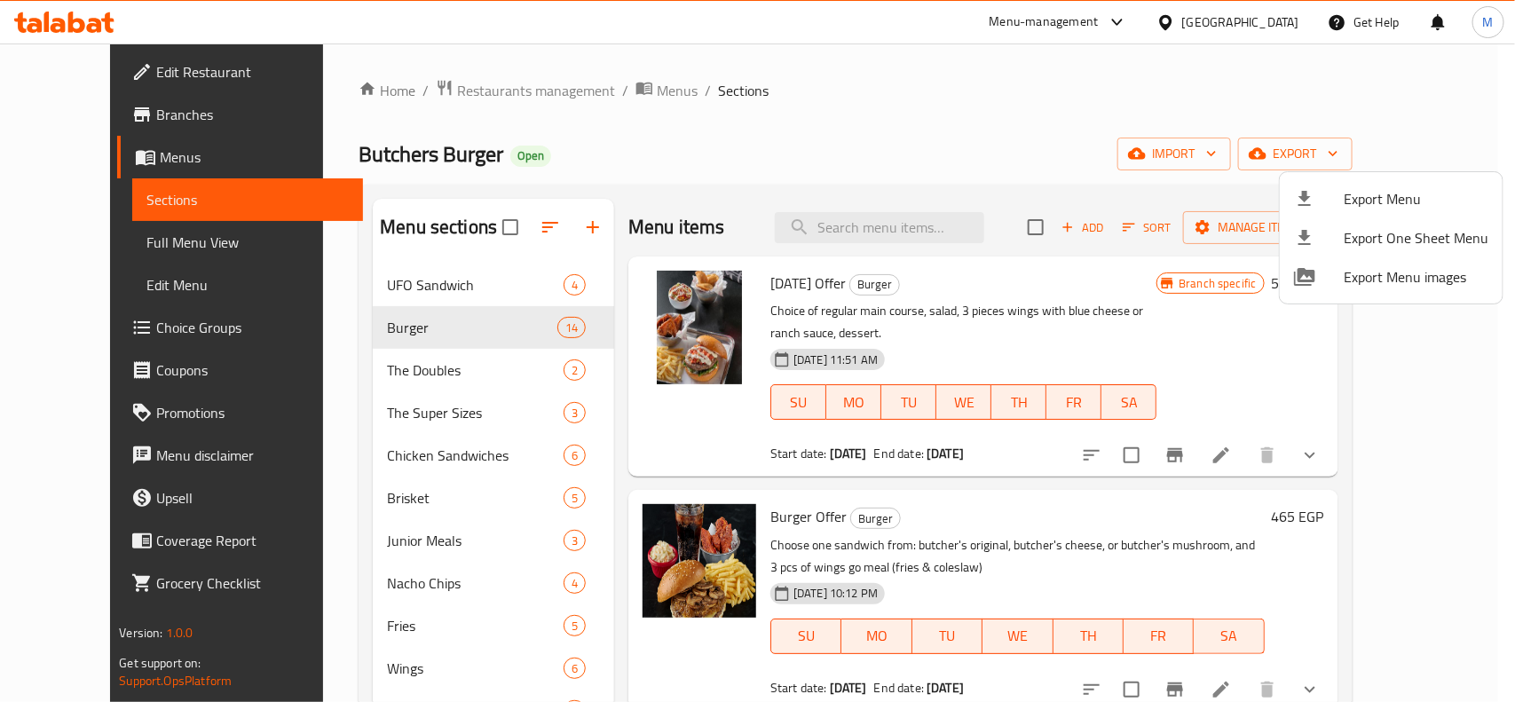
drag, startPoint x: 955, startPoint y: 49, endPoint x: 961, endPoint y: 71, distance: 23.0
click at [955, 49] on div at bounding box center [757, 351] width 1515 height 702
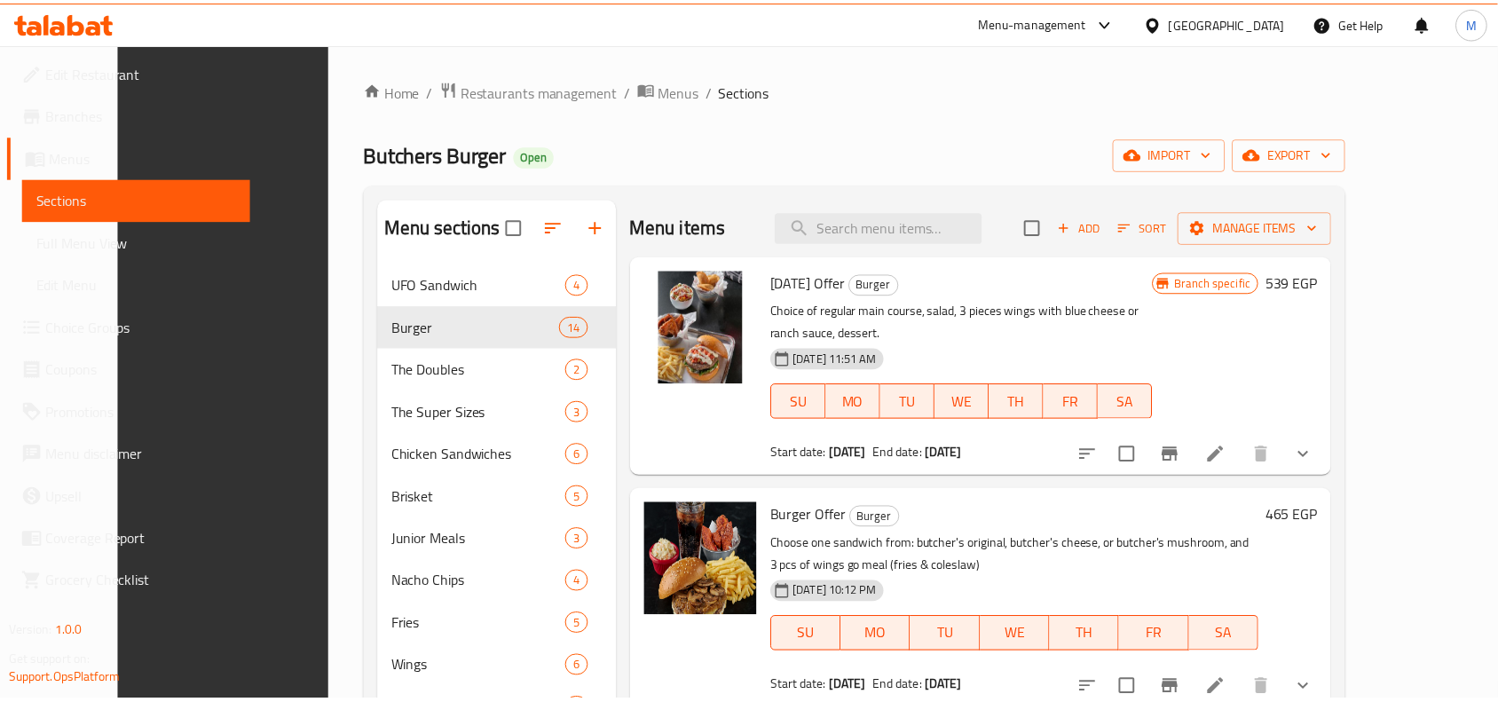
scroll to position [257, 0]
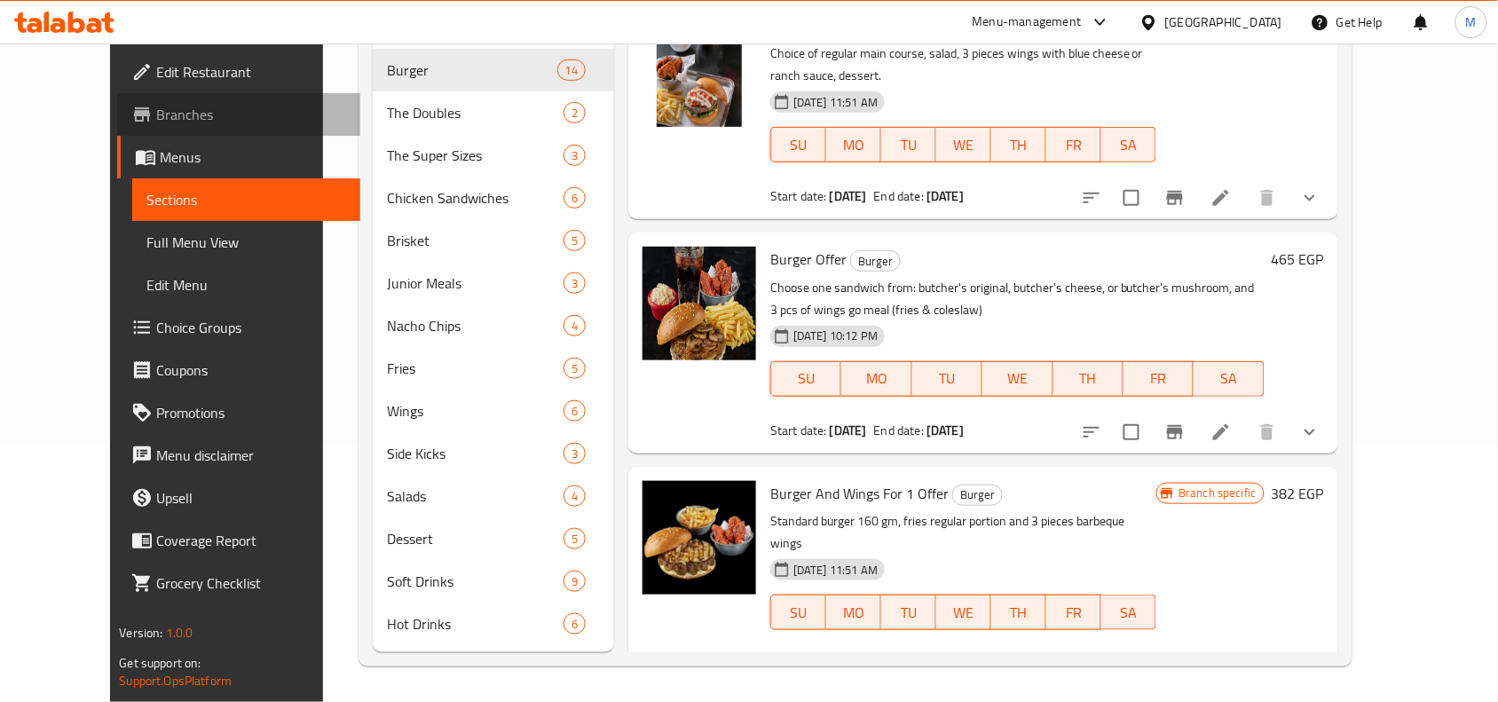
click at [156, 122] on span "Branches" at bounding box center [251, 114] width 190 height 21
